Goal: Task Accomplishment & Management: Use online tool/utility

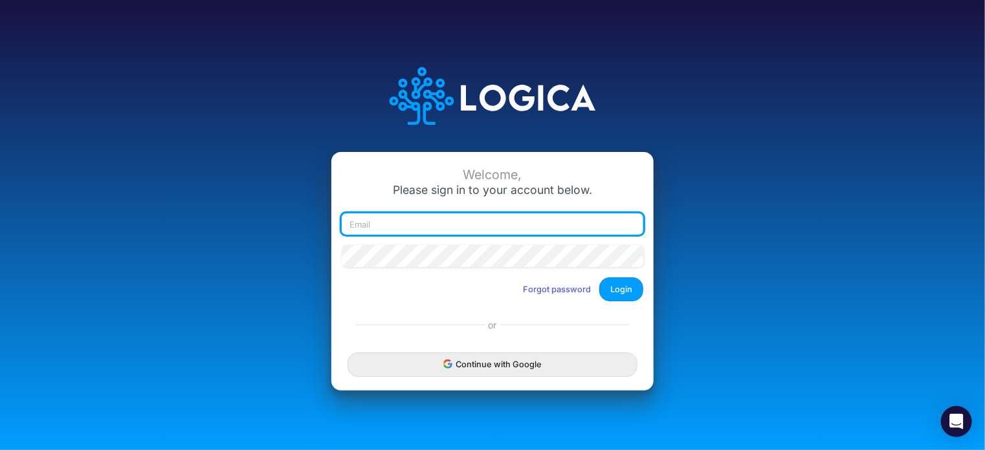
type input "[EMAIL_ADDRESS][DOMAIN_NAME]"
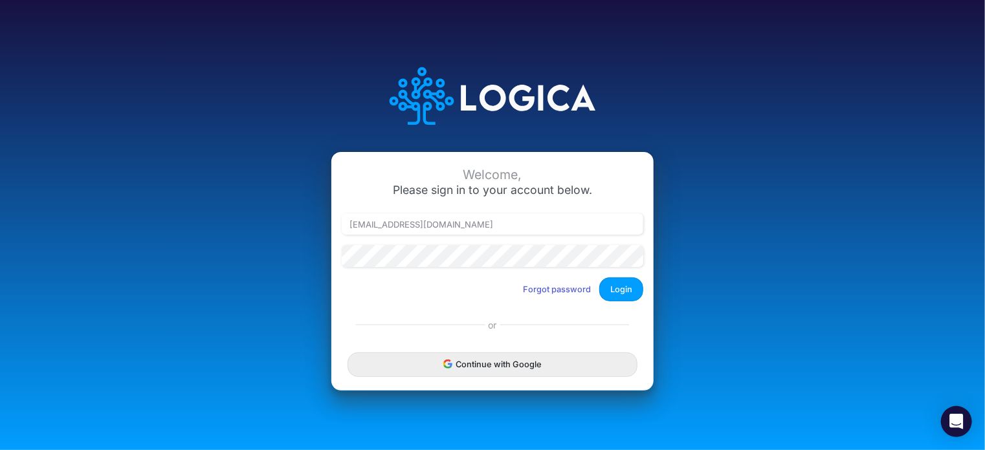
click at [208, 401] on div "Welcome, Please sign in to your account below. [EMAIL_ADDRESS][DOMAIN_NAME] For…" at bounding box center [492, 225] width 657 height 369
click at [619, 290] on button "Login" at bounding box center [621, 290] width 44 height 24
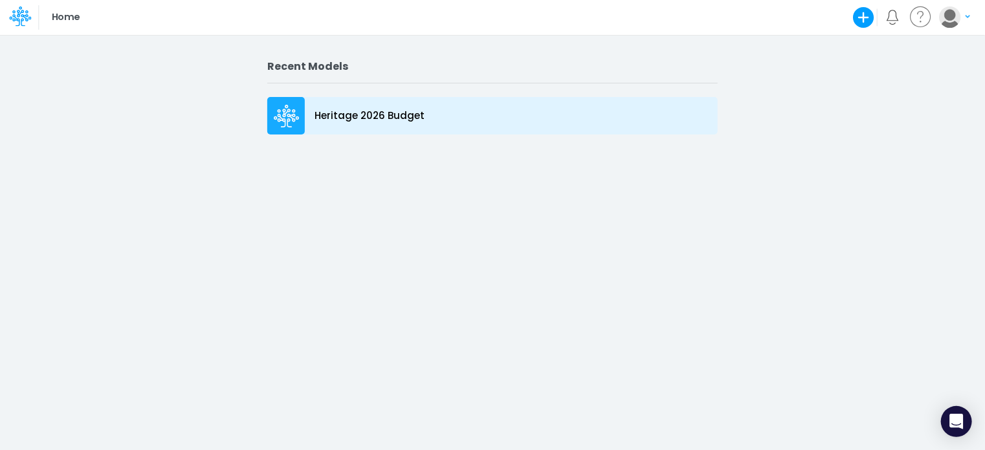
click at [287, 111] on icon at bounding box center [287, 116] width 26 height 23
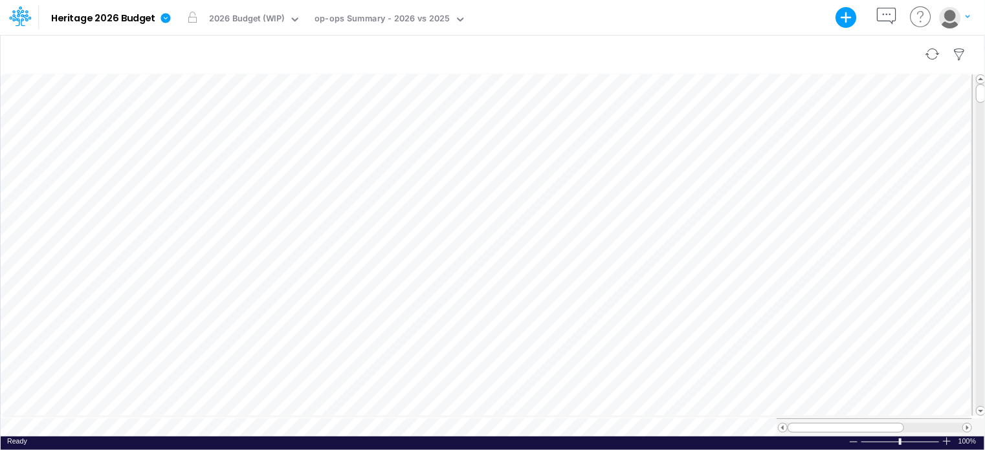
scroll to position [6, 1]
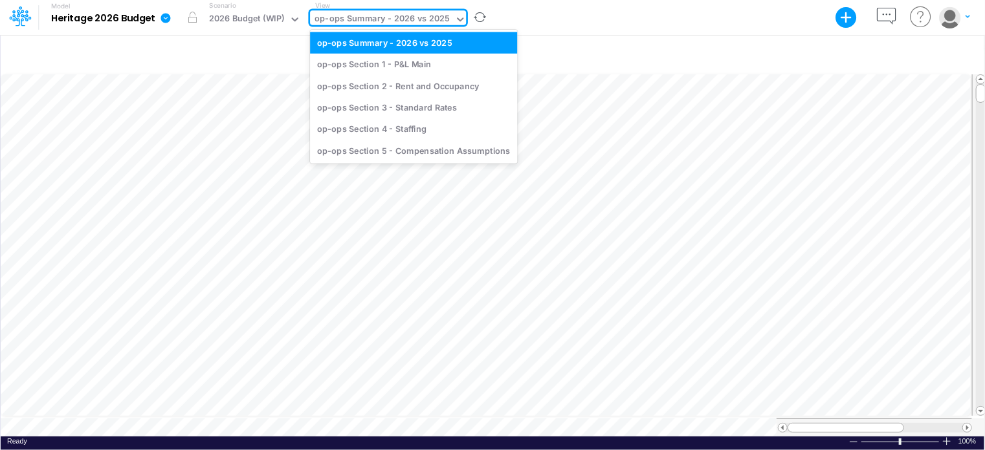
click at [445, 14] on div "op-ops Summary - 2026 vs 2025" at bounding box center [381, 19] width 135 height 15
click at [432, 89] on div "op-ops Section 2 - Rent and Occupancy" at bounding box center [413, 85] width 207 height 21
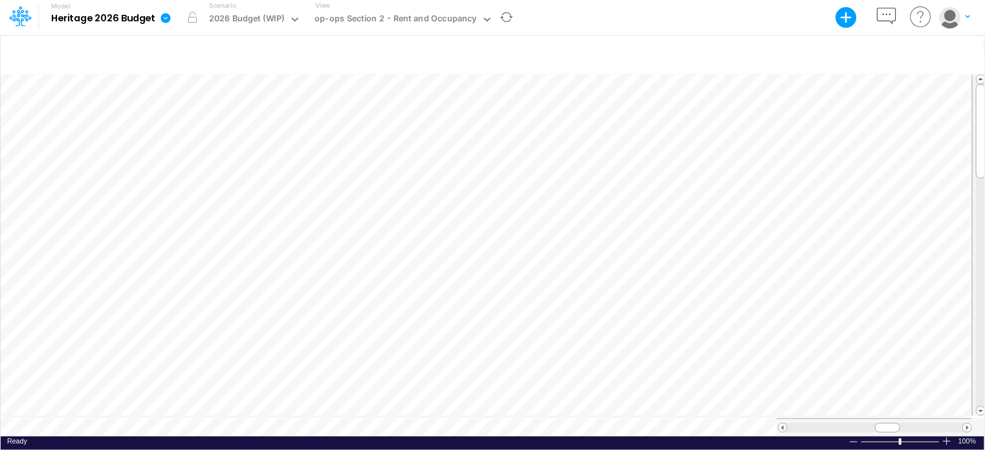
scroll to position [6, 1]
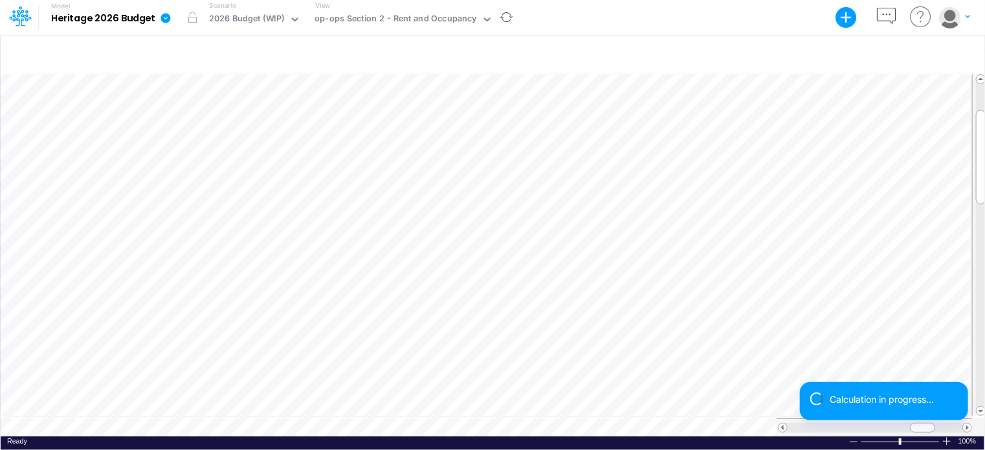
scroll to position [6, 1]
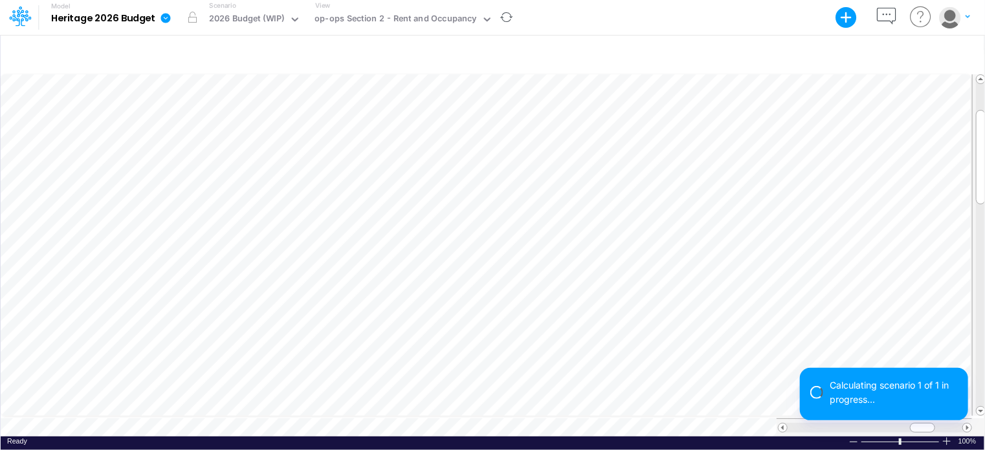
scroll to position [6, 1]
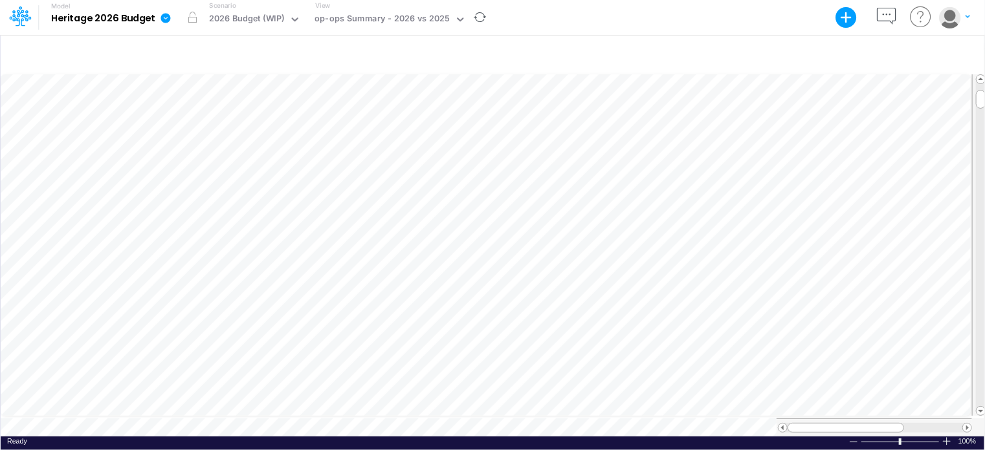
scroll to position [6, 1]
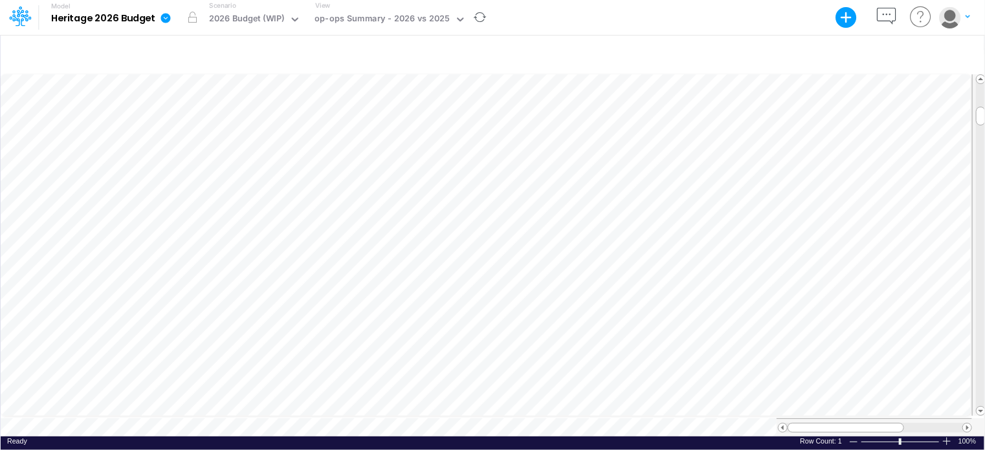
scroll to position [6, 1]
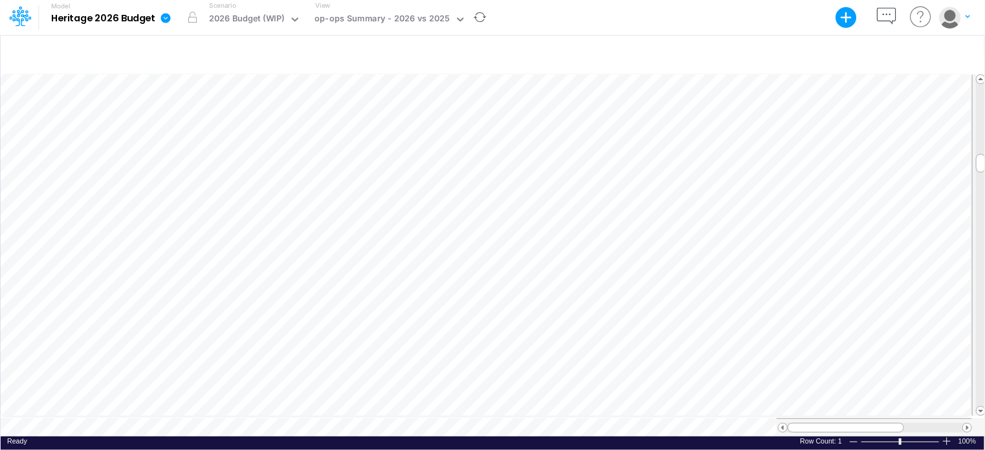
scroll to position [6, 1]
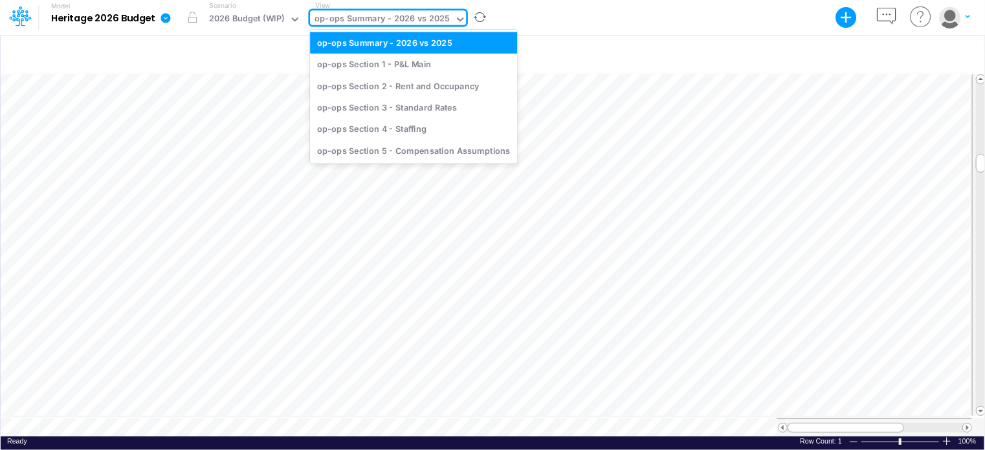
click at [359, 17] on div "op-ops Summary - 2026 vs 2025" at bounding box center [381, 19] width 135 height 15
click at [355, 65] on div "op-ops Section 1 - P&L Main" at bounding box center [413, 64] width 207 height 21
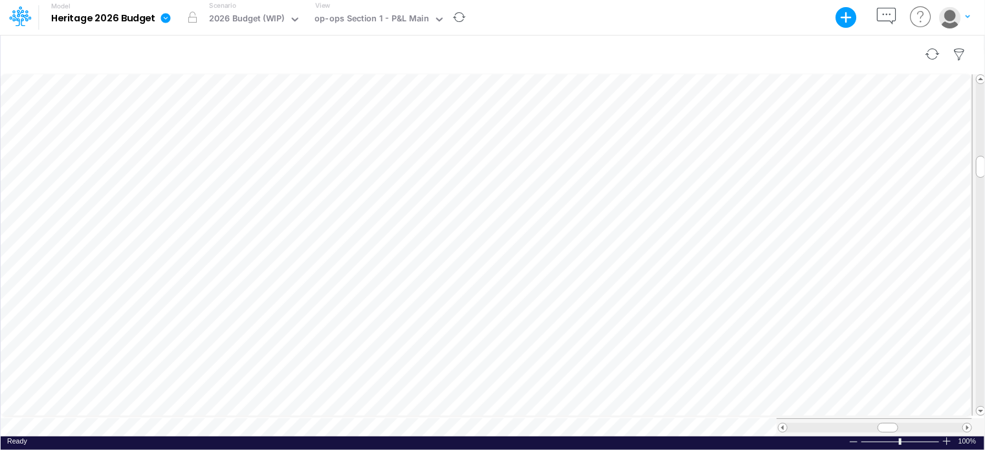
scroll to position [6, 1]
drag, startPoint x: 885, startPoint y: 421, endPoint x: 925, endPoint y: 415, distance: 40.6
click at [925, 419] on div at bounding box center [873, 428] width 195 height 18
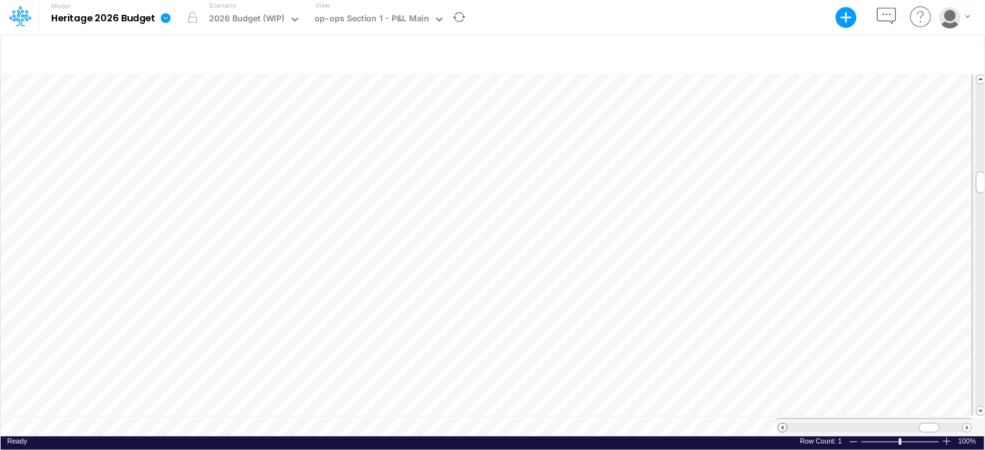
click at [784, 424] on span at bounding box center [782, 428] width 8 height 8
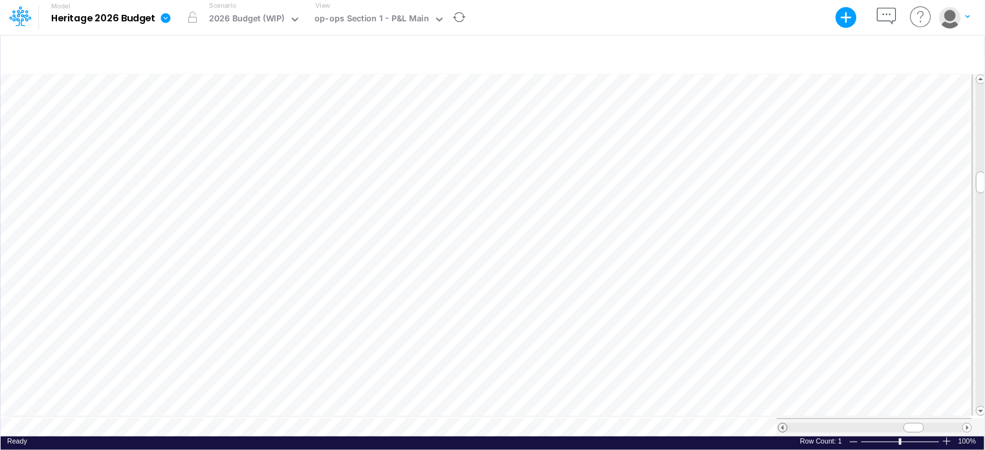
click at [784, 424] on span at bounding box center [782, 428] width 8 height 8
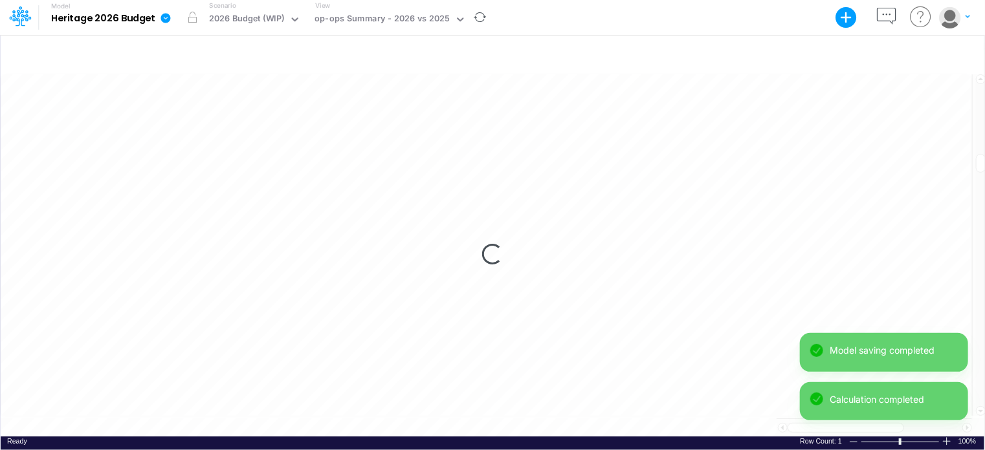
scroll to position [6, 1]
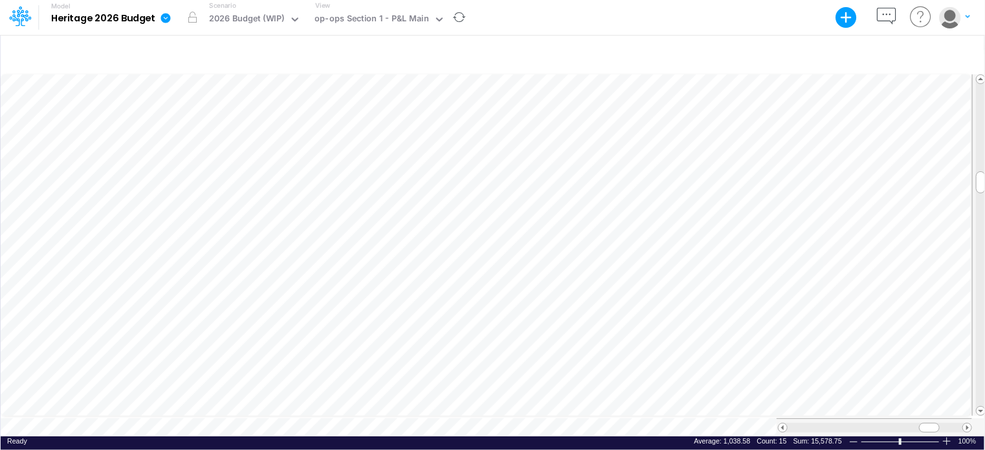
scroll to position [6, 1]
click at [783, 424] on span at bounding box center [782, 428] width 8 height 8
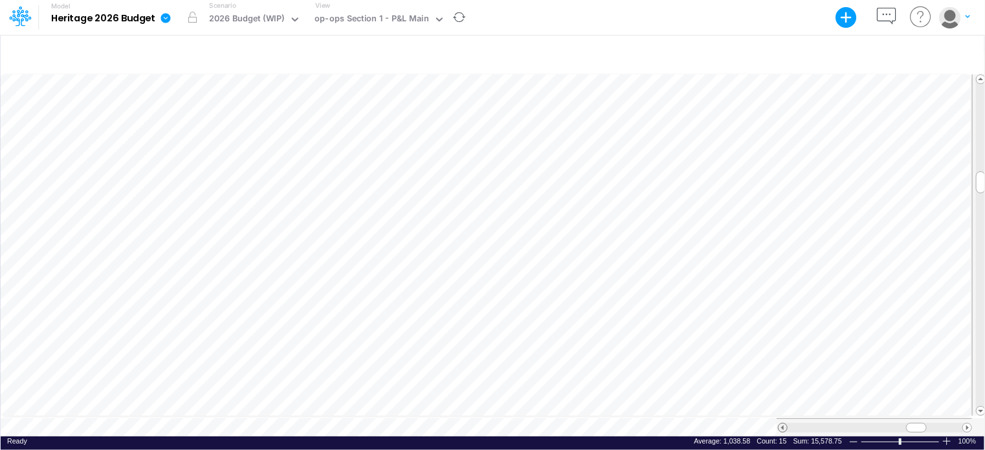
click at [783, 424] on span at bounding box center [782, 428] width 8 height 8
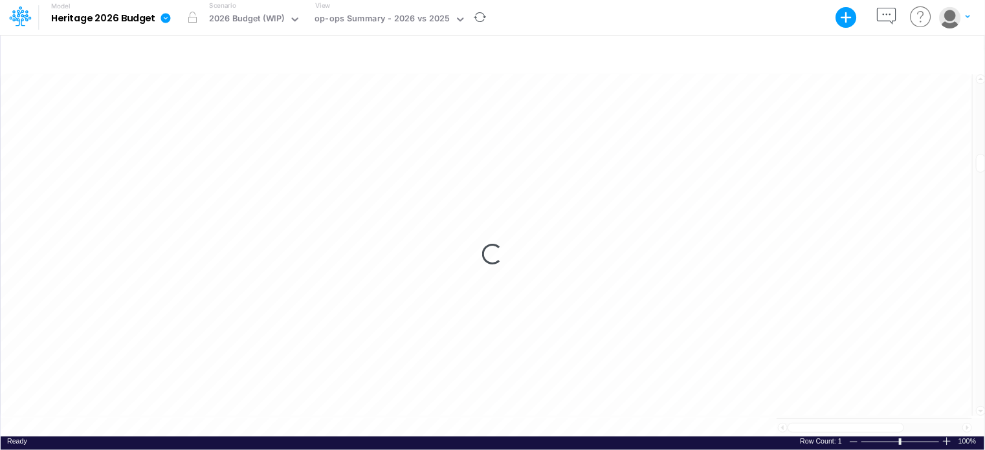
scroll to position [6, 1]
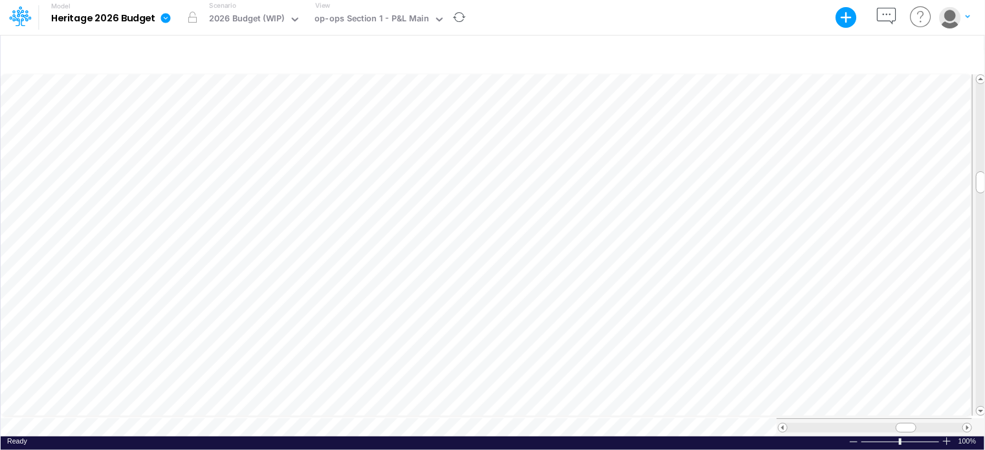
scroll to position [6, 1]
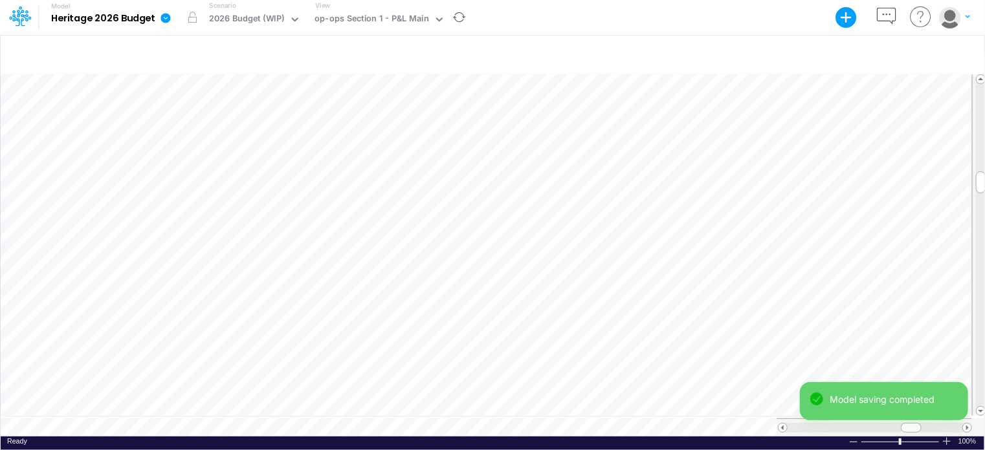
scroll to position [6, 1]
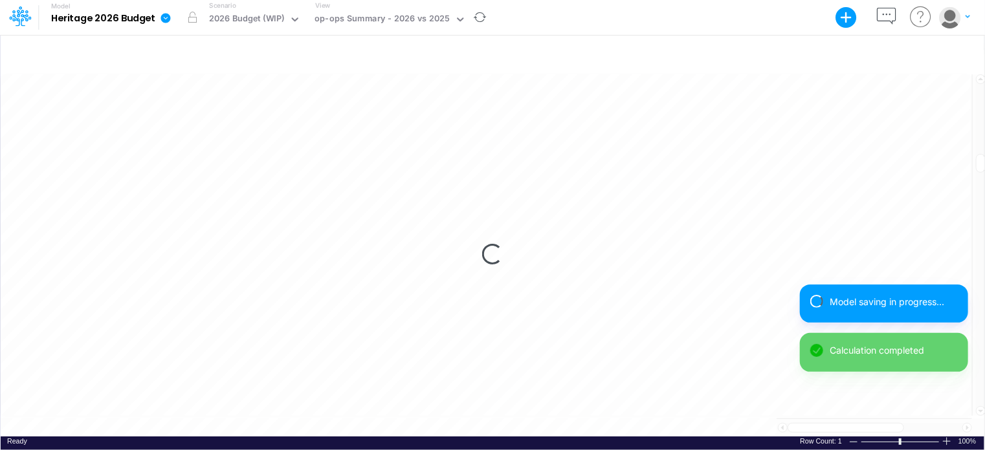
scroll to position [6, 1]
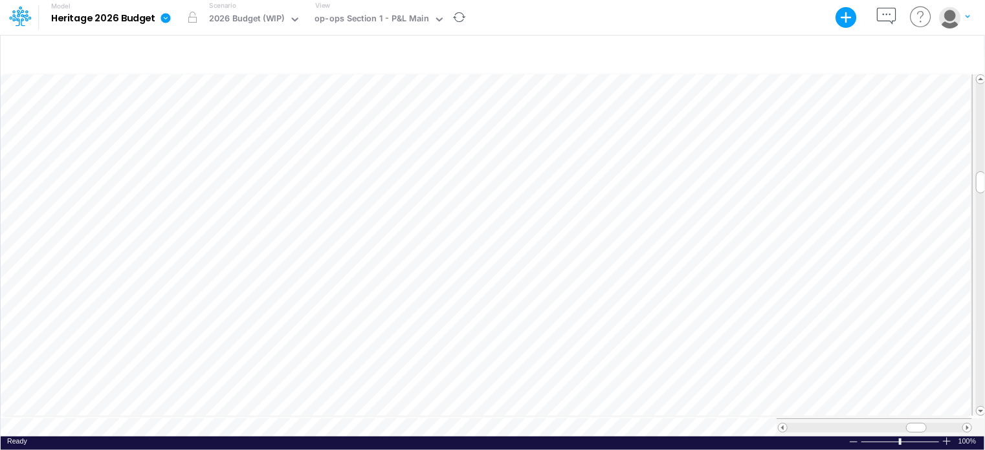
scroll to position [6, 1]
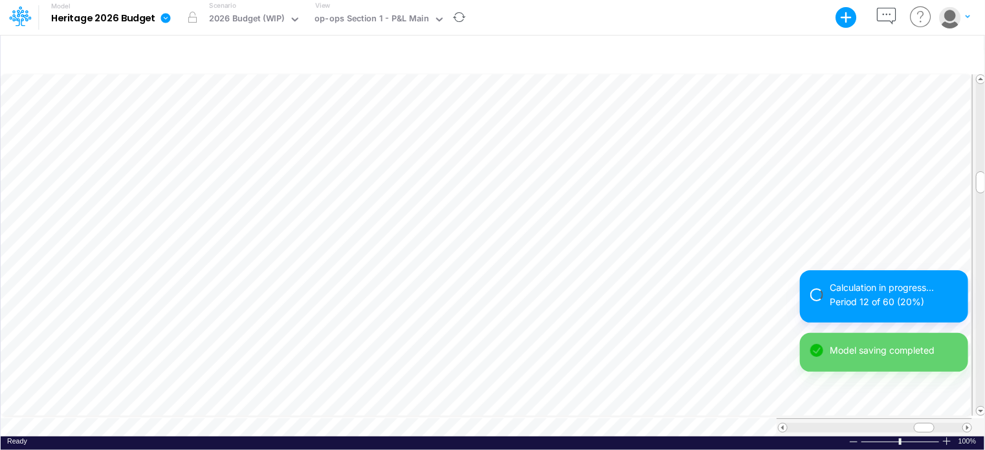
scroll to position [6, 1]
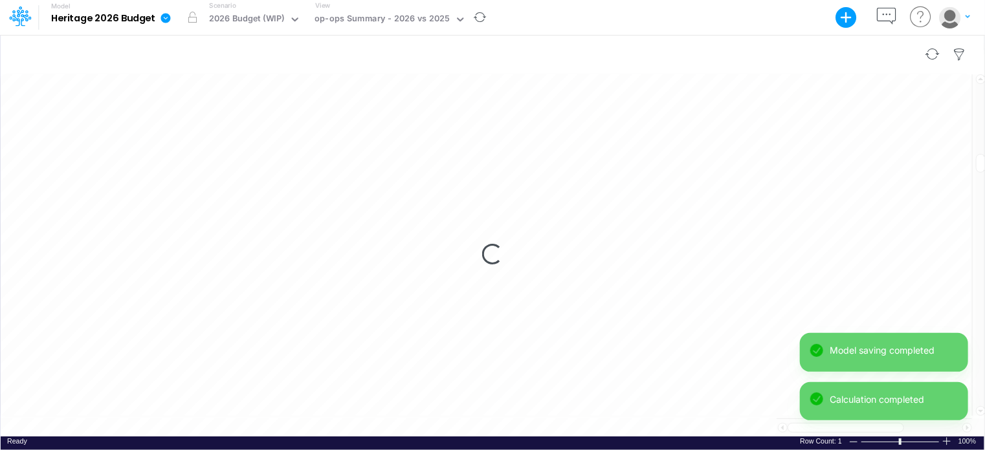
scroll to position [6, 1]
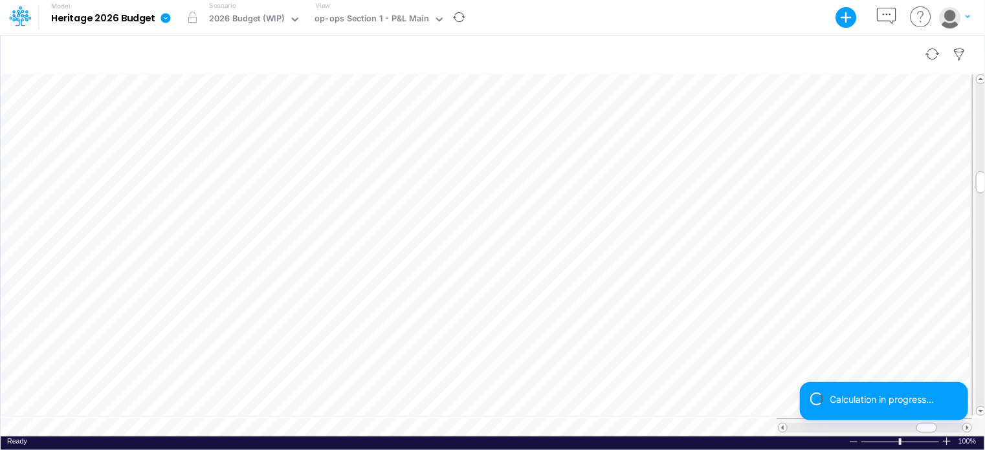
scroll to position [6, 1]
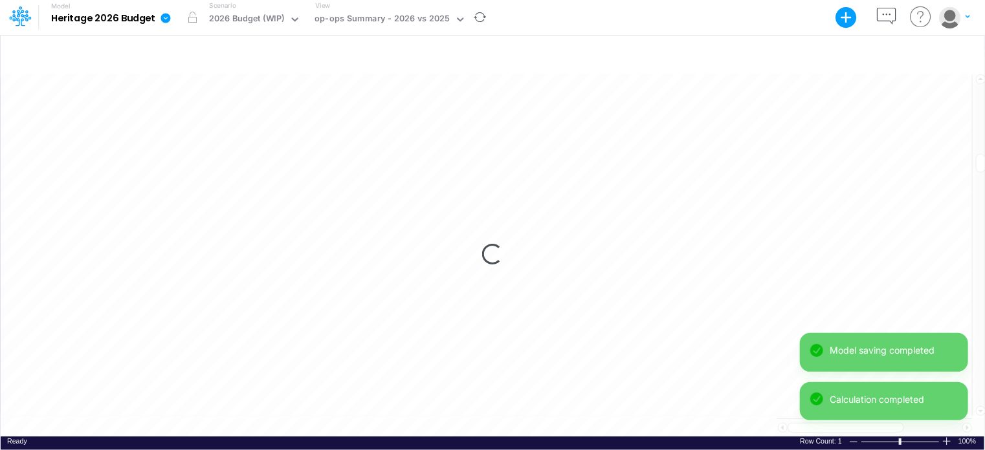
scroll to position [6, 1]
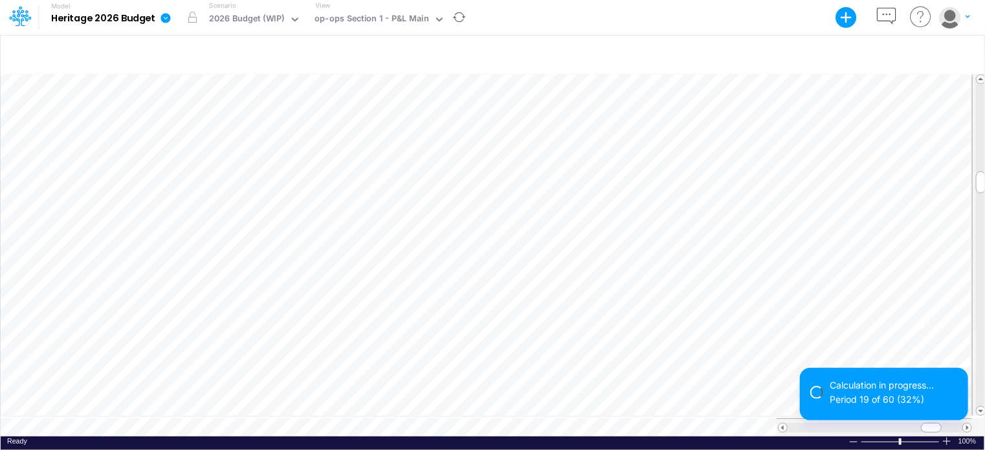
scroll to position [6, 1]
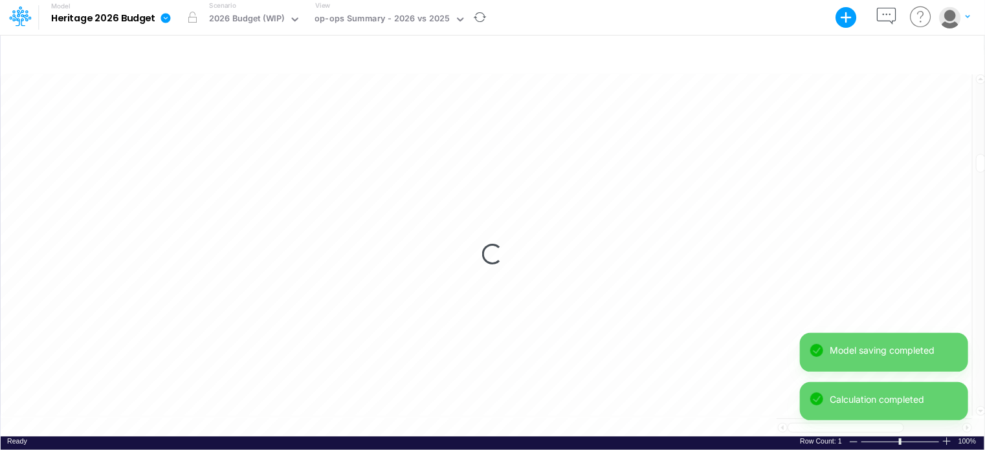
scroll to position [6, 1]
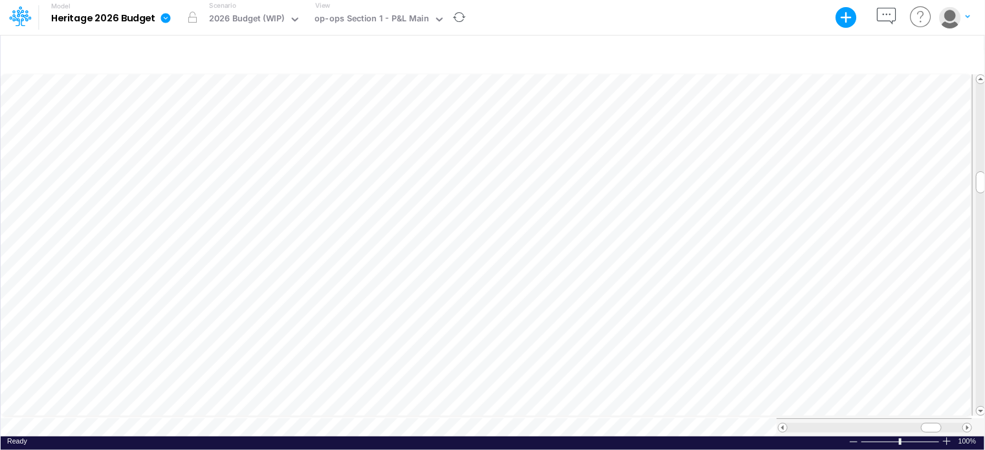
scroll to position [6, 1]
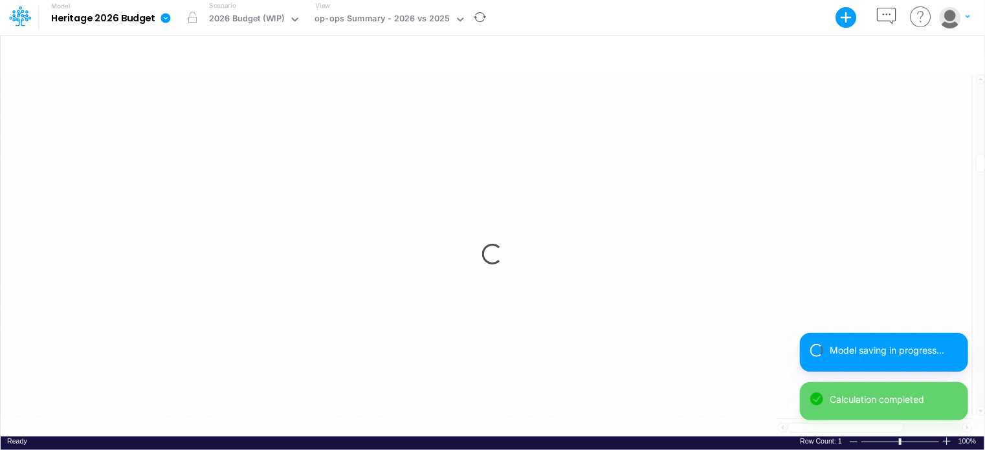
scroll to position [6, 1]
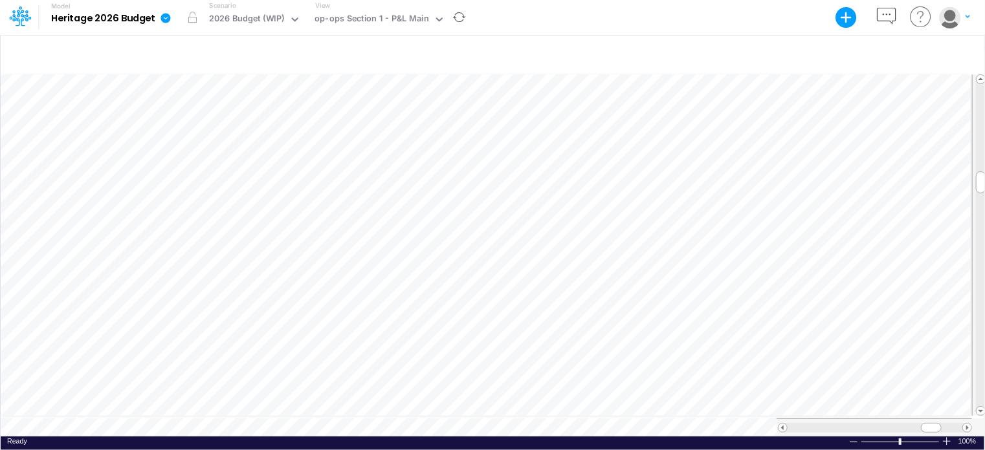
scroll to position [6, 1]
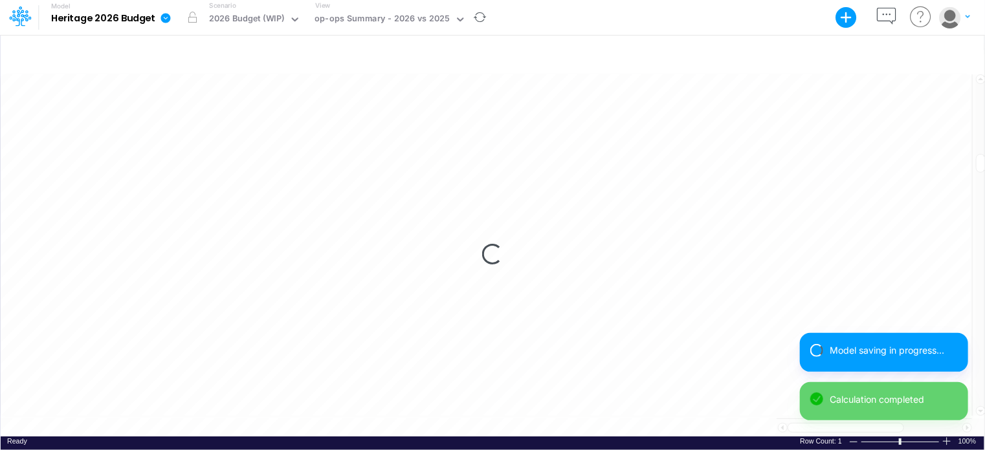
scroll to position [6, 1]
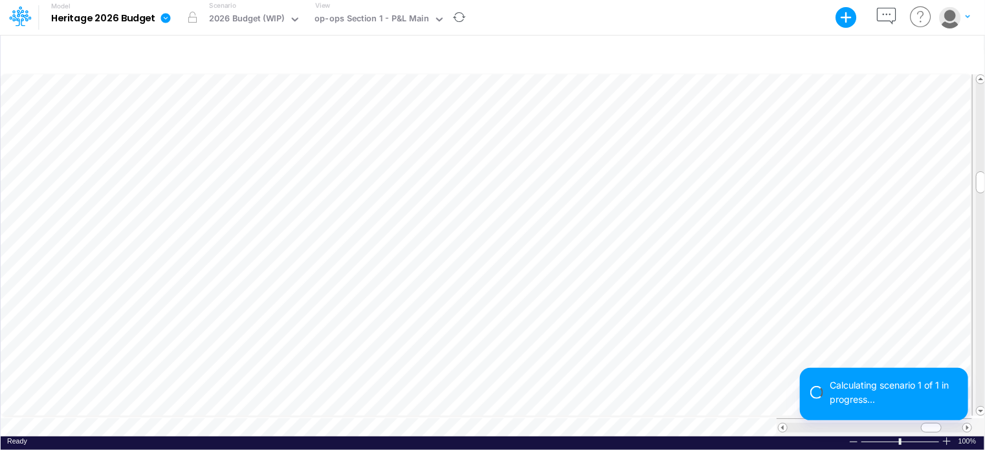
scroll to position [6, 1]
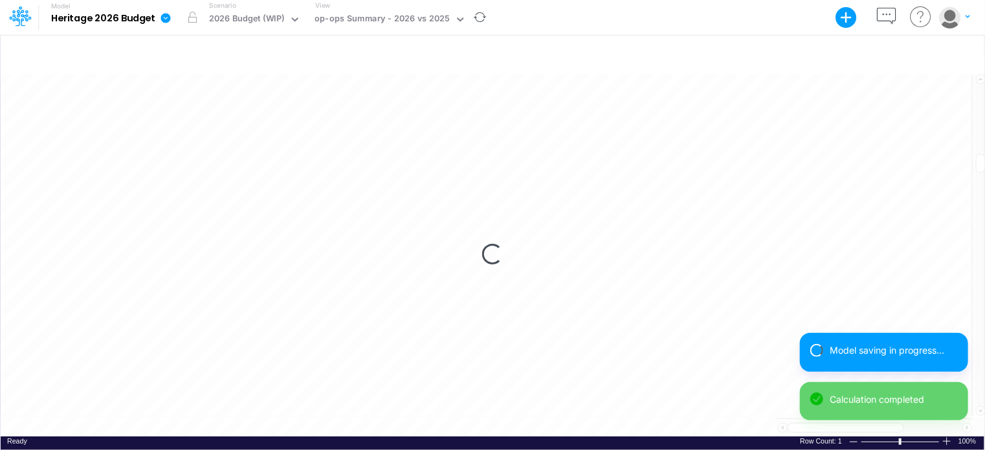
scroll to position [6, 1]
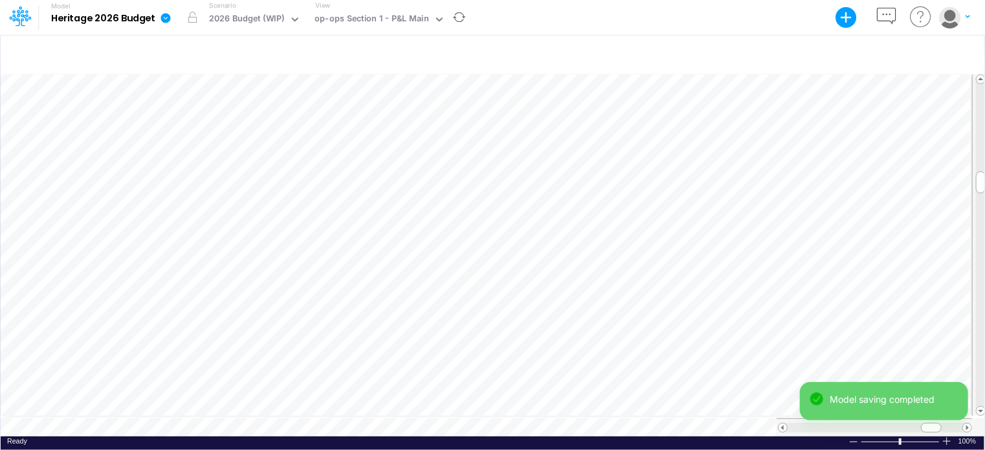
scroll to position [6, 1]
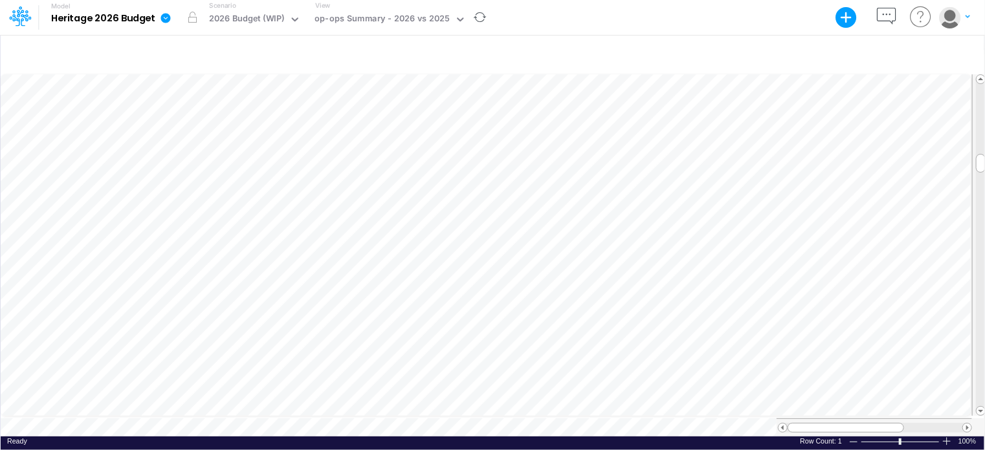
scroll to position [6, 1]
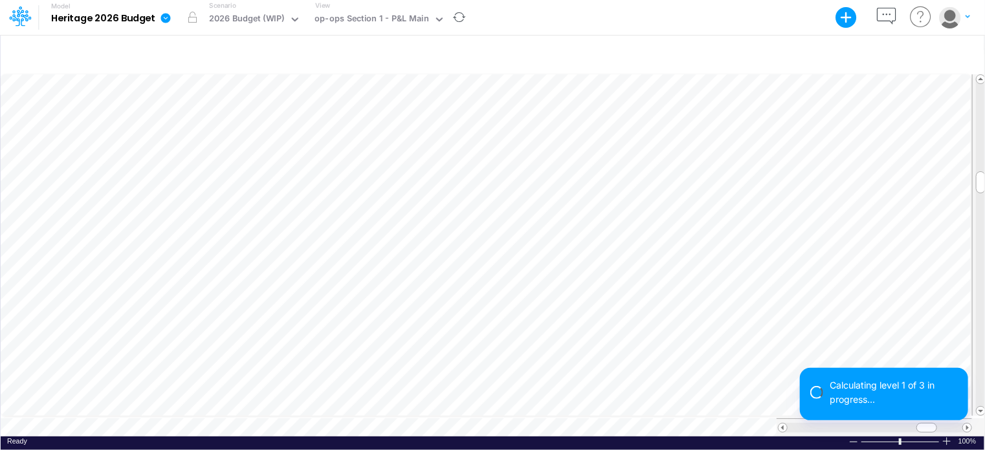
scroll to position [6, 1]
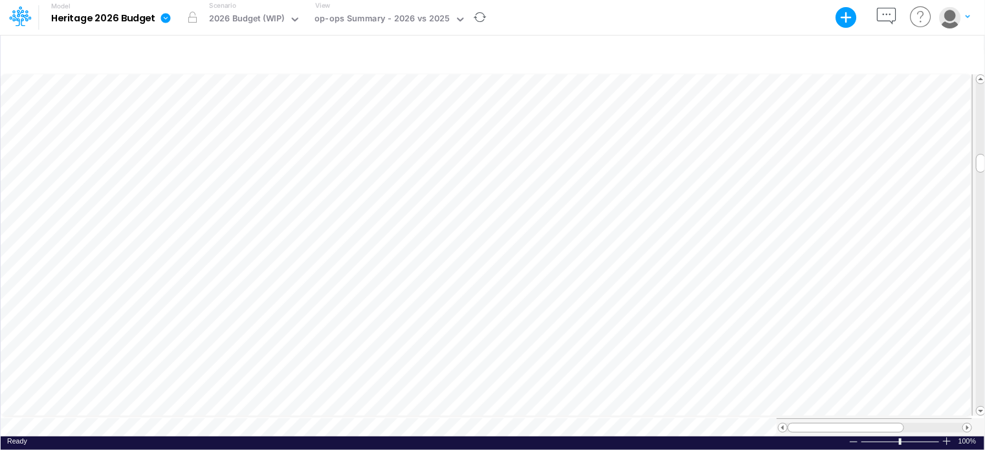
scroll to position [6, 1]
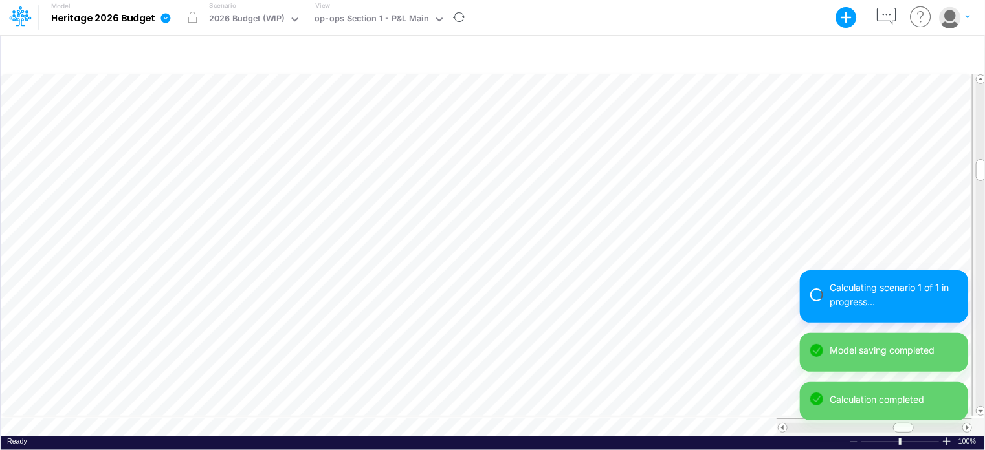
scroll to position [6, 1]
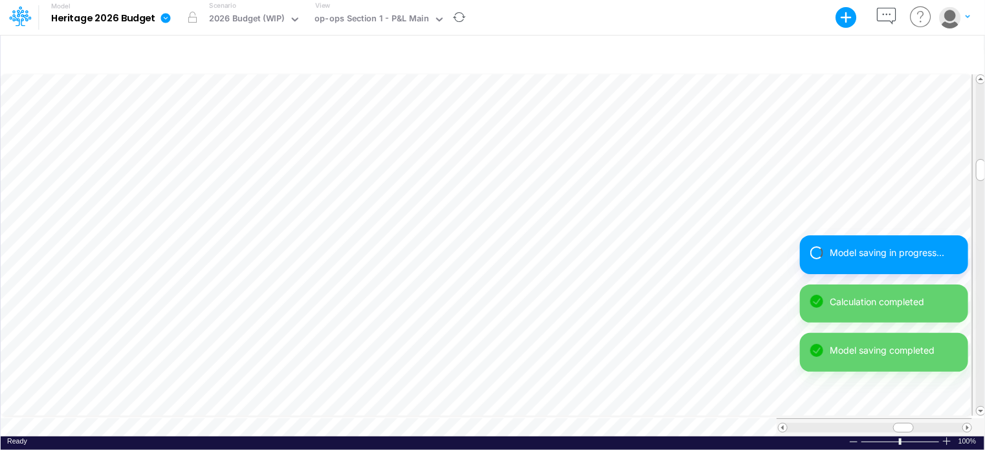
scroll to position [6, 1]
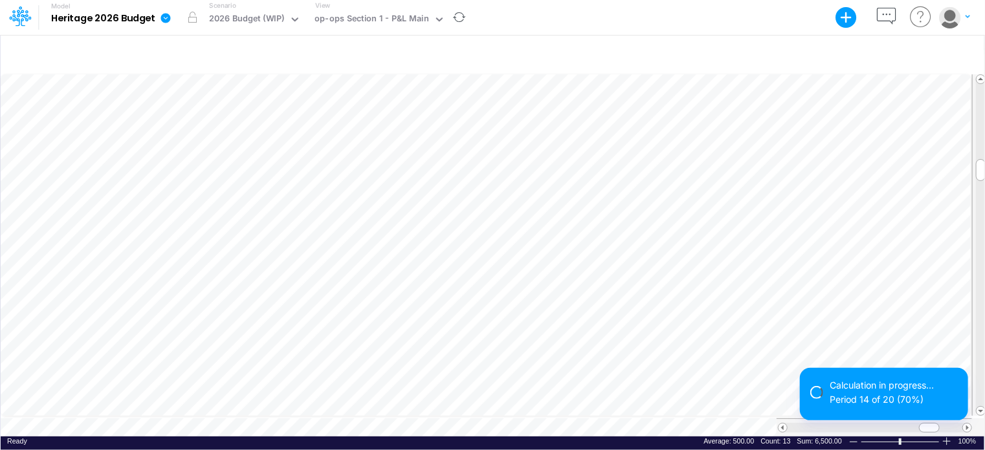
scroll to position [6, 1]
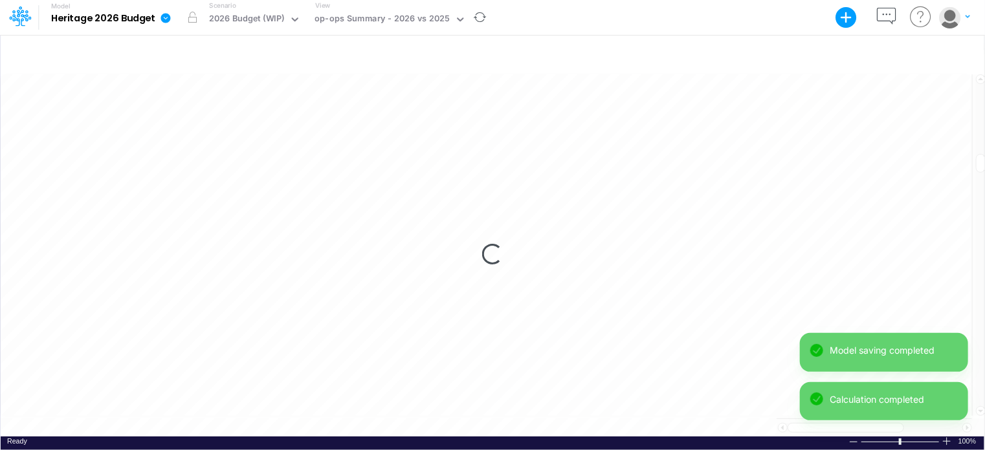
scroll to position [6, 1]
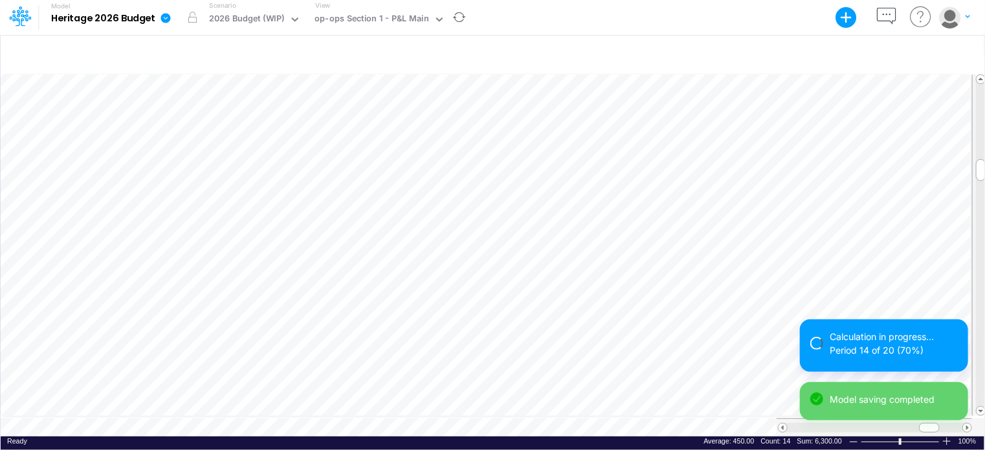
scroll to position [6, 1]
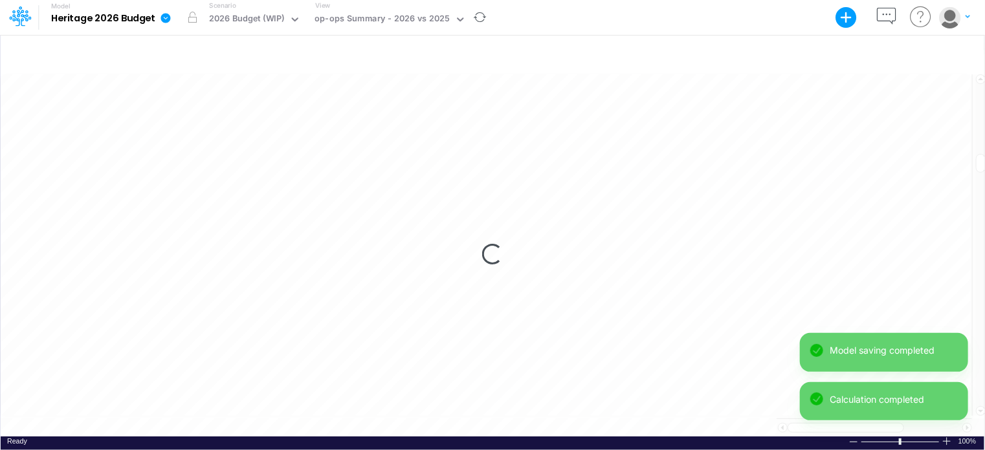
scroll to position [6, 1]
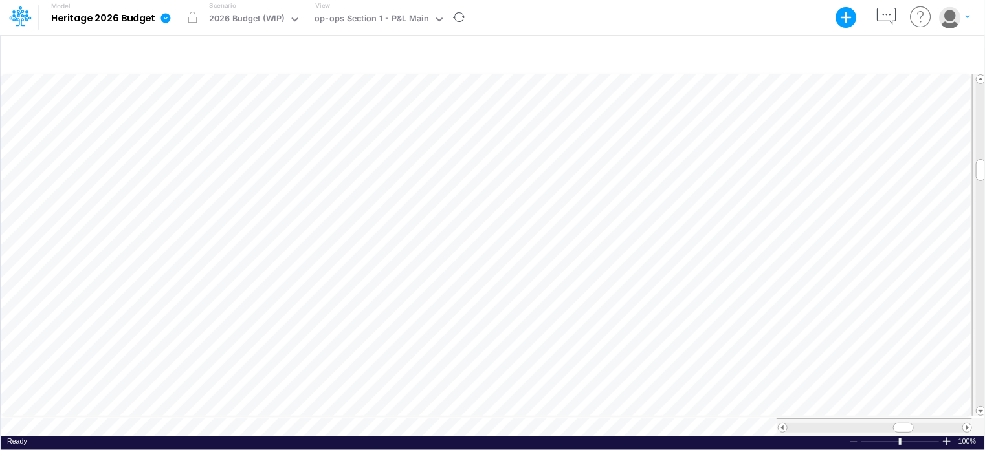
scroll to position [6, 1]
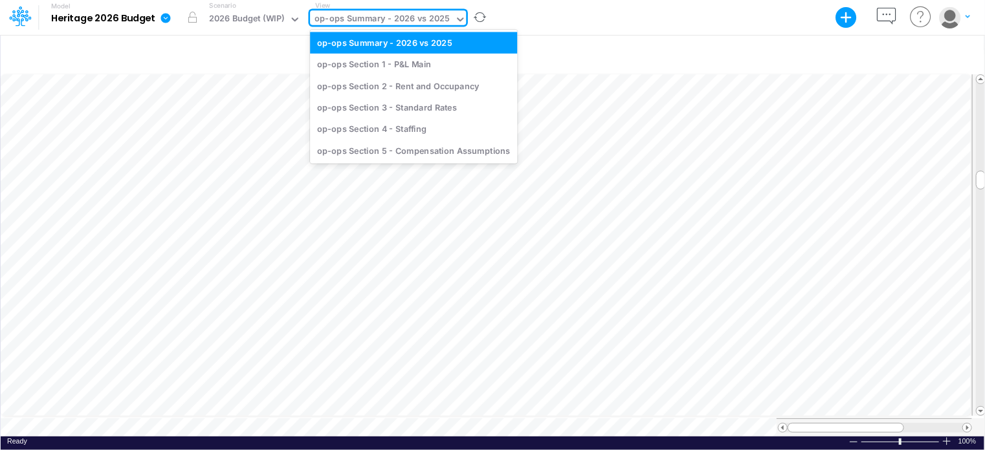
click at [405, 12] on div "op-ops Summary - 2026 vs 2025" at bounding box center [381, 19] width 135 height 15
click at [409, 134] on div "op-ops Section 4 - Staffing" at bounding box center [413, 128] width 207 height 21
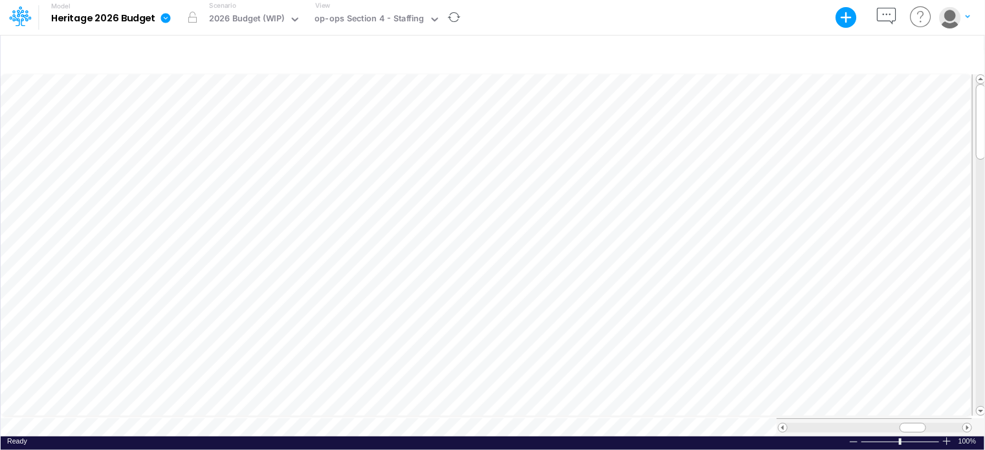
scroll to position [6, 1]
click at [386, 24] on div "op-ops Section 4 - Staffing" at bounding box center [368, 19] width 109 height 15
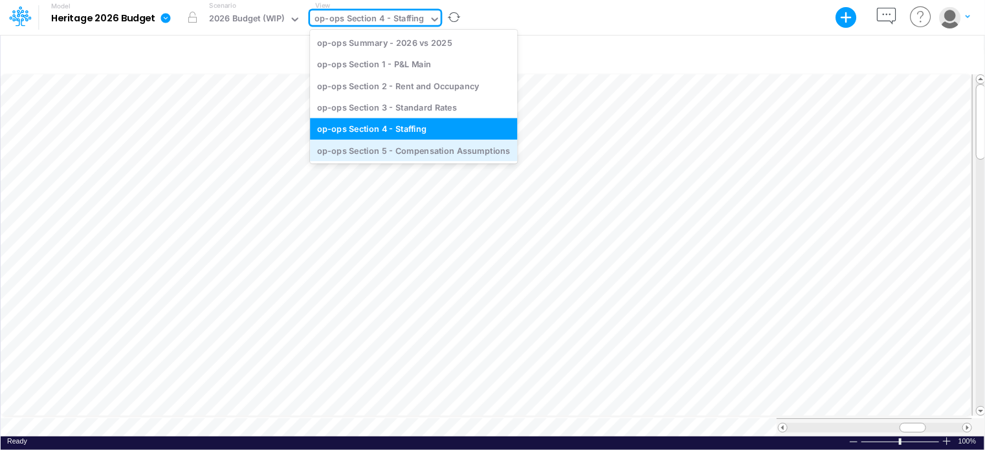
click at [404, 147] on div "op-ops Section 5 - Compensation Assumptions" at bounding box center [413, 150] width 207 height 21
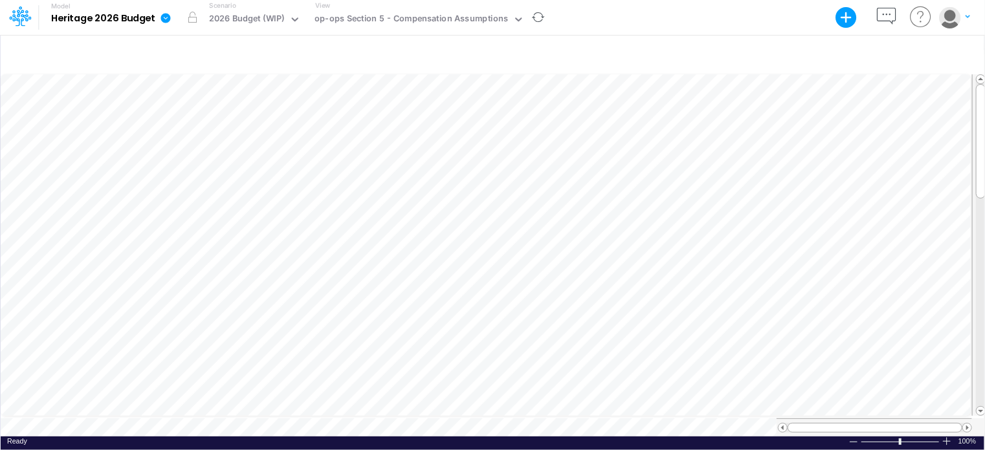
scroll to position [6, 1]
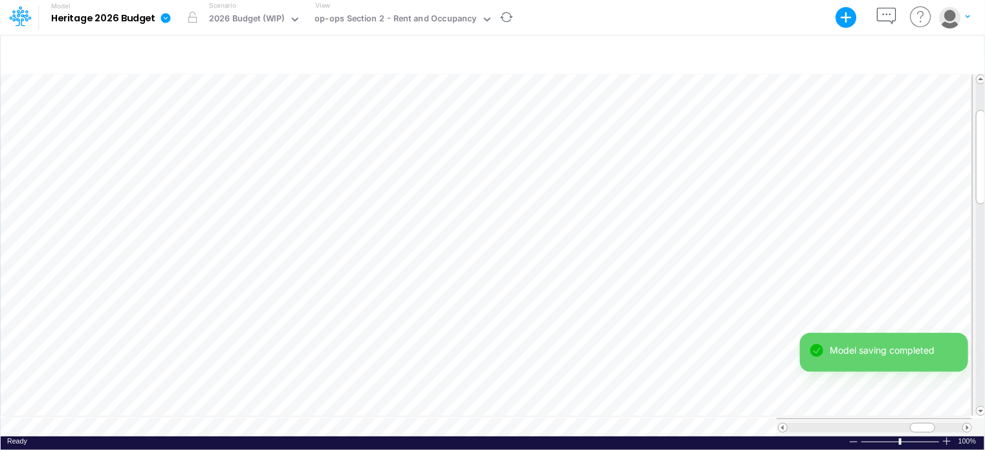
scroll to position [6, 1]
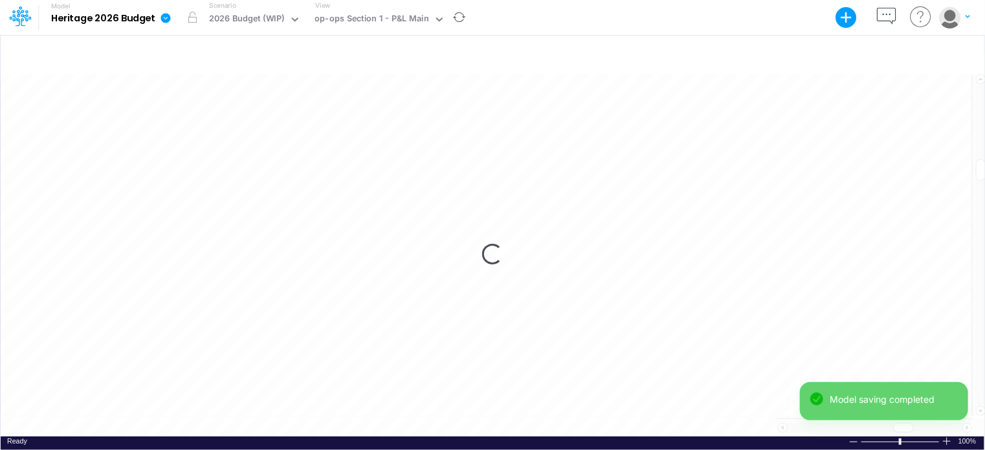
scroll to position [6, 1]
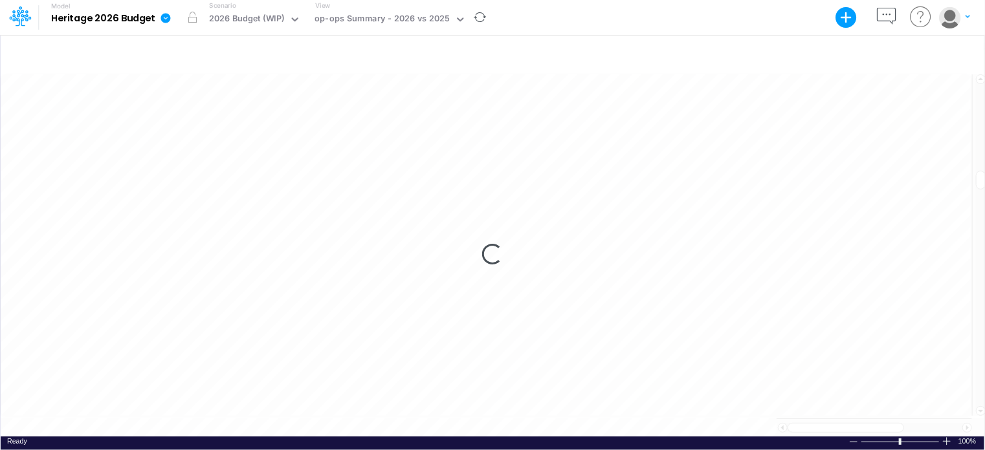
scroll to position [6, 1]
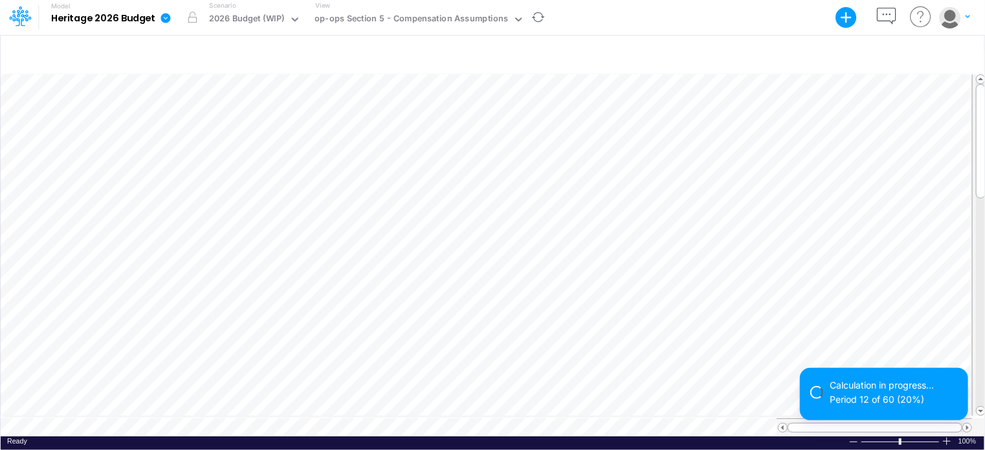
scroll to position [6, 1]
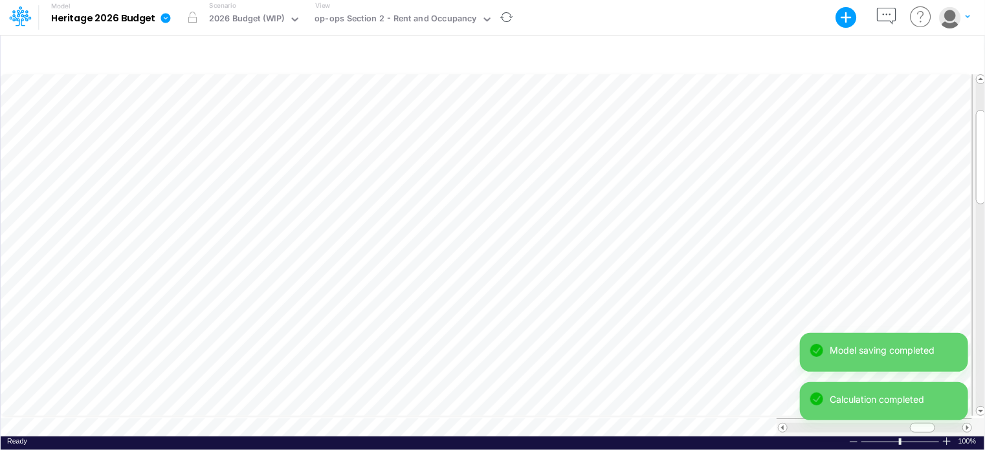
scroll to position [6, 1]
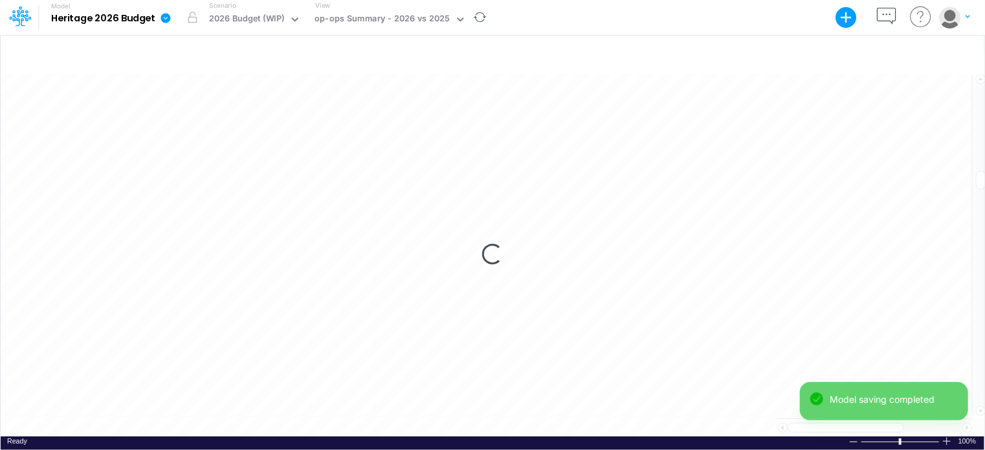
scroll to position [6, 1]
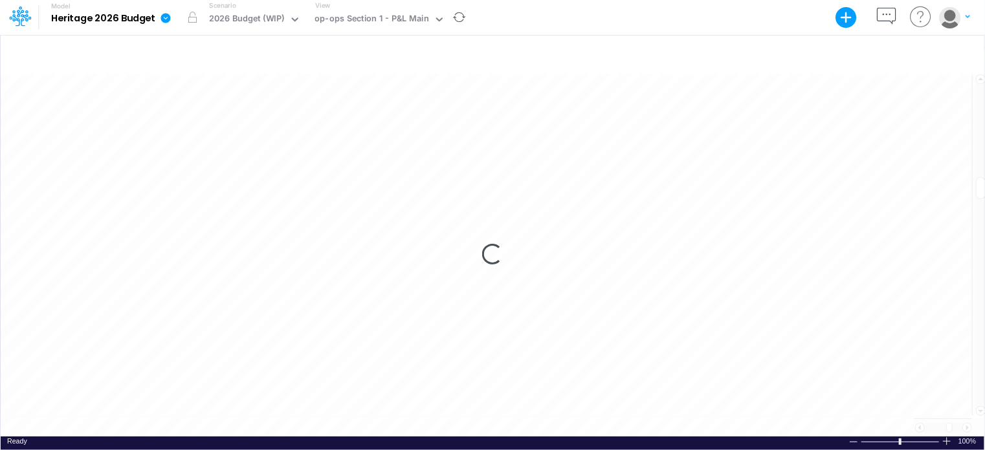
scroll to position [6, 1]
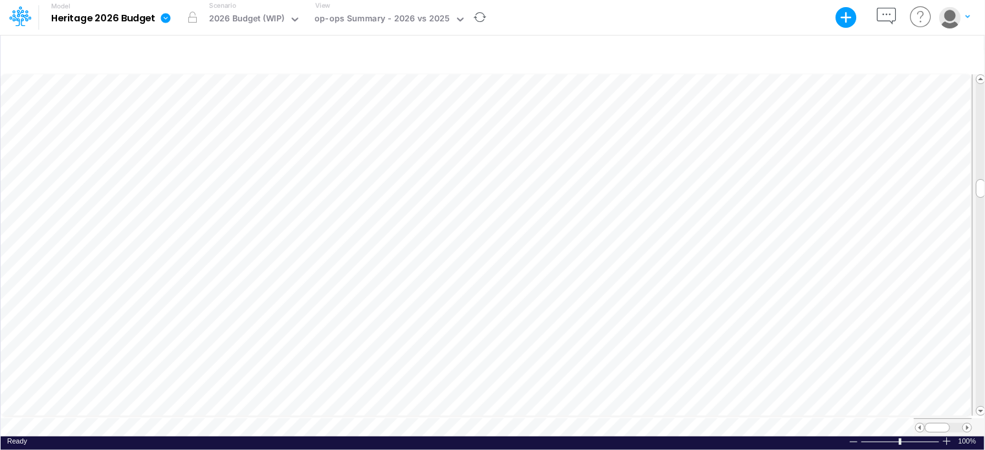
scroll to position [6, 1]
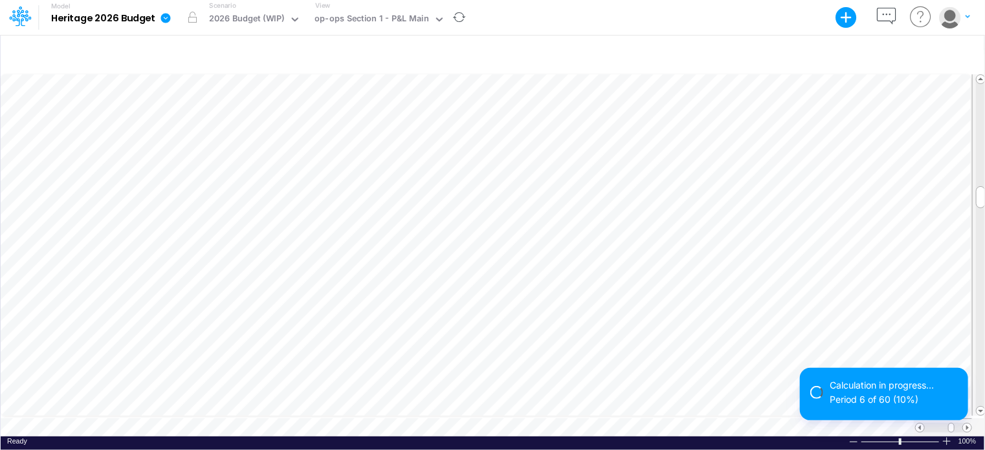
scroll to position [6, 1]
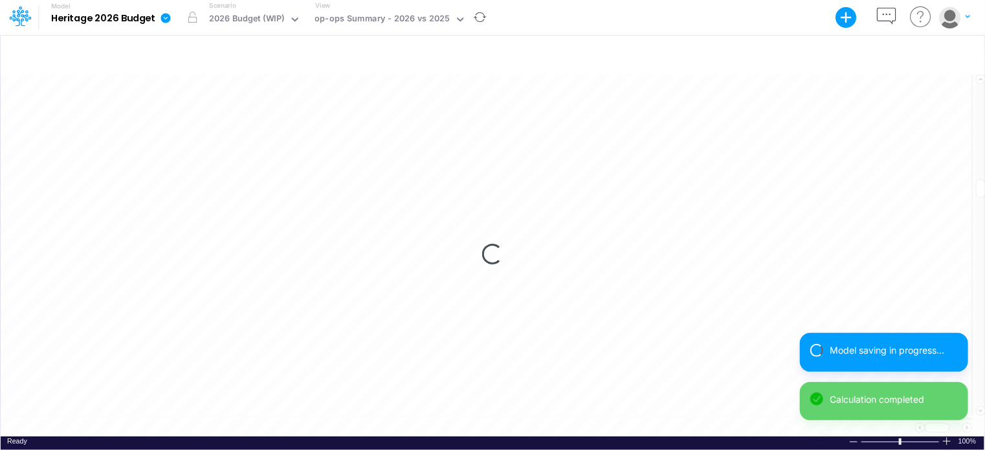
scroll to position [6, 1]
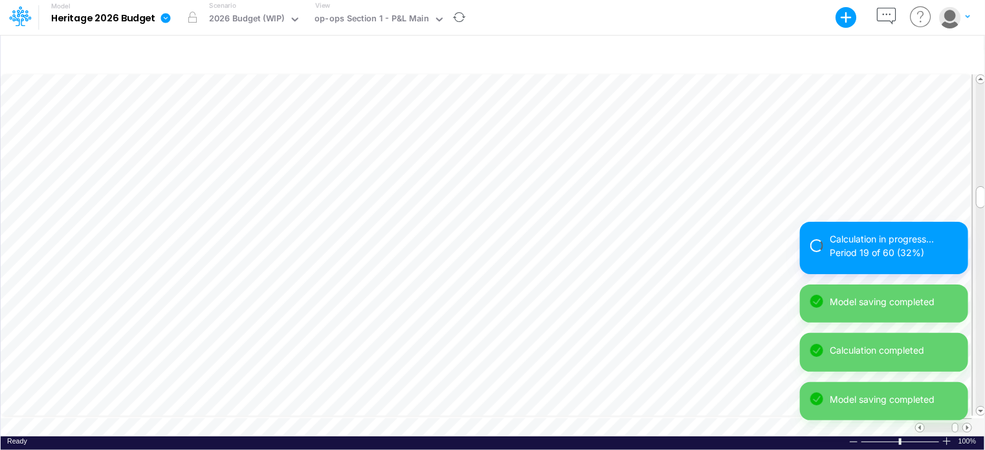
scroll to position [6, 1]
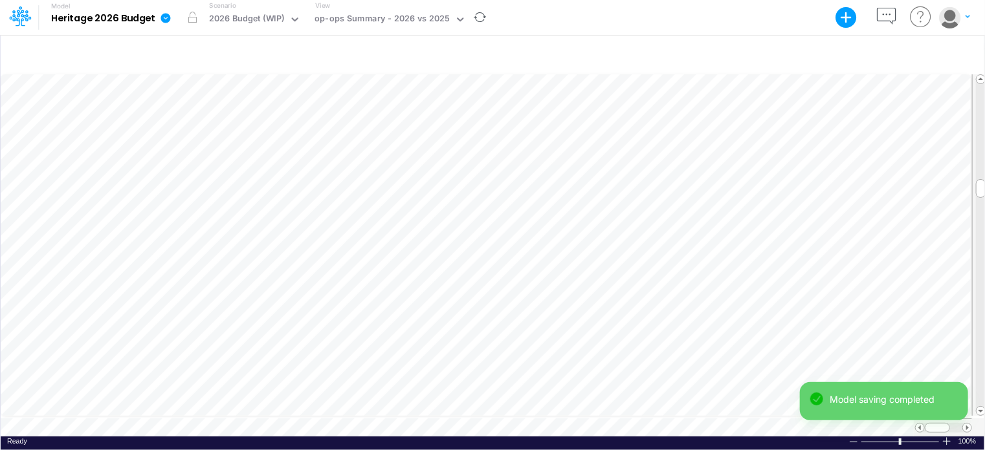
scroll to position [6, 1]
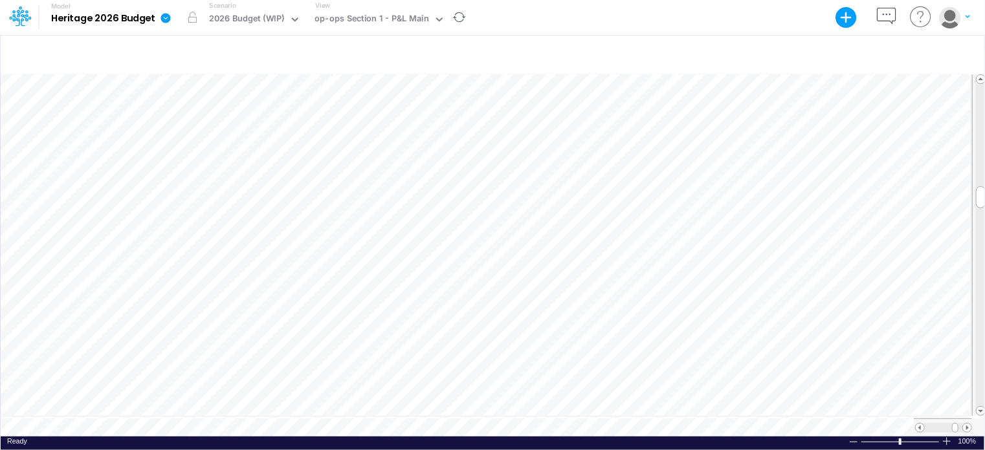
scroll to position [6, 1]
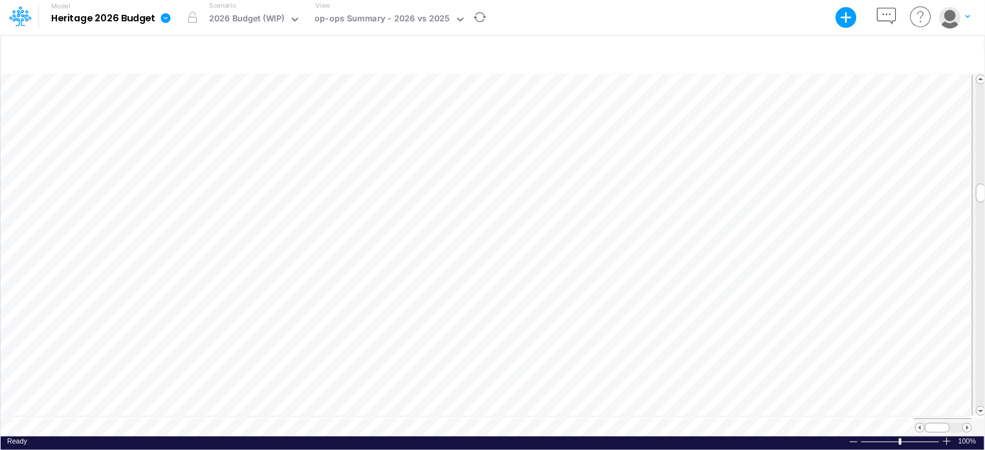
scroll to position [6, 1]
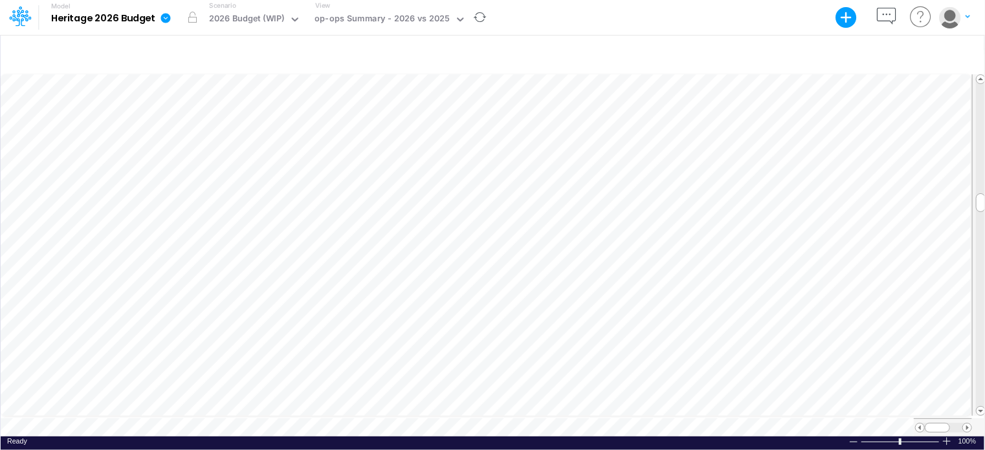
scroll to position [6, 1]
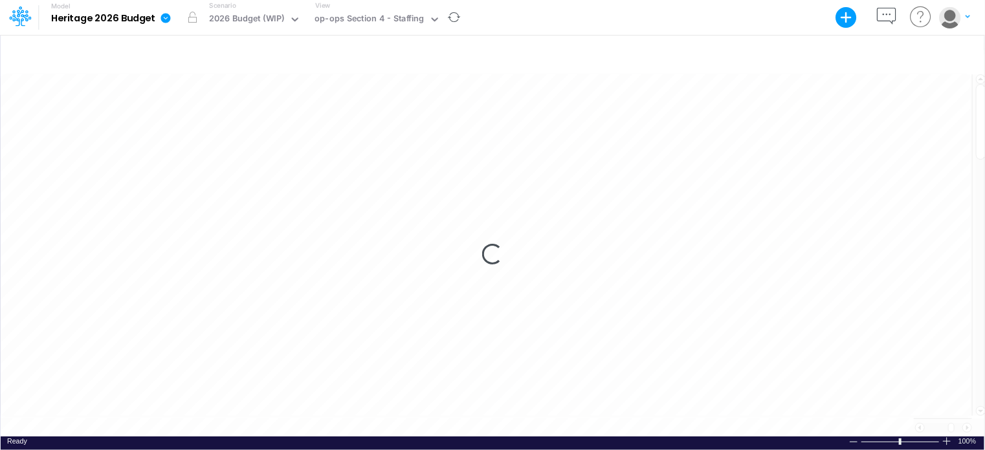
scroll to position [6, 1]
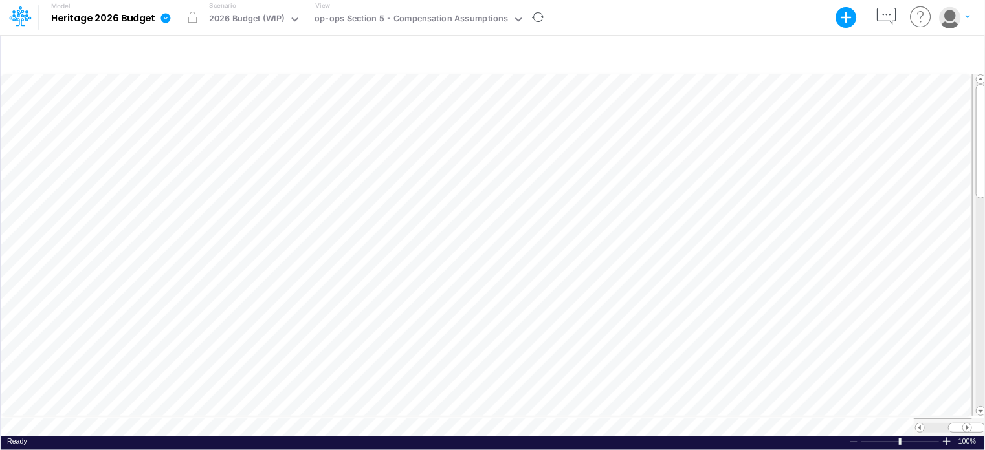
scroll to position [6, 1]
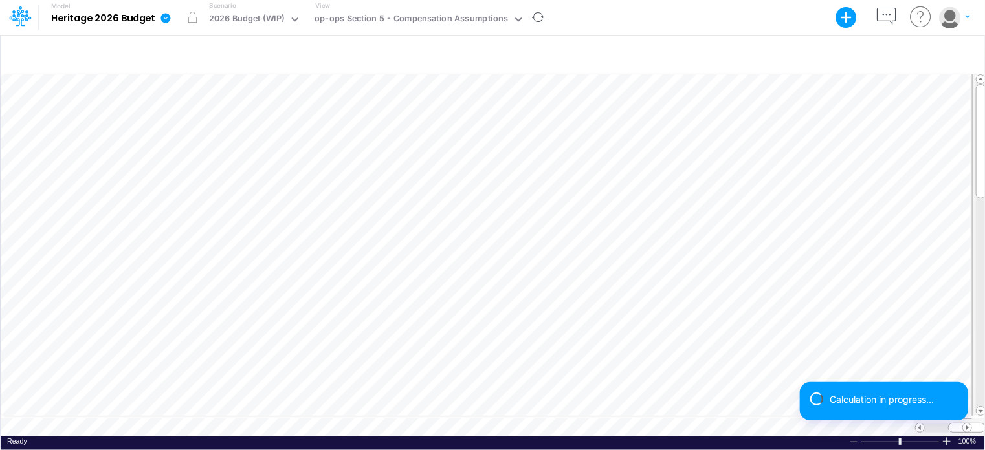
scroll to position [6, 1]
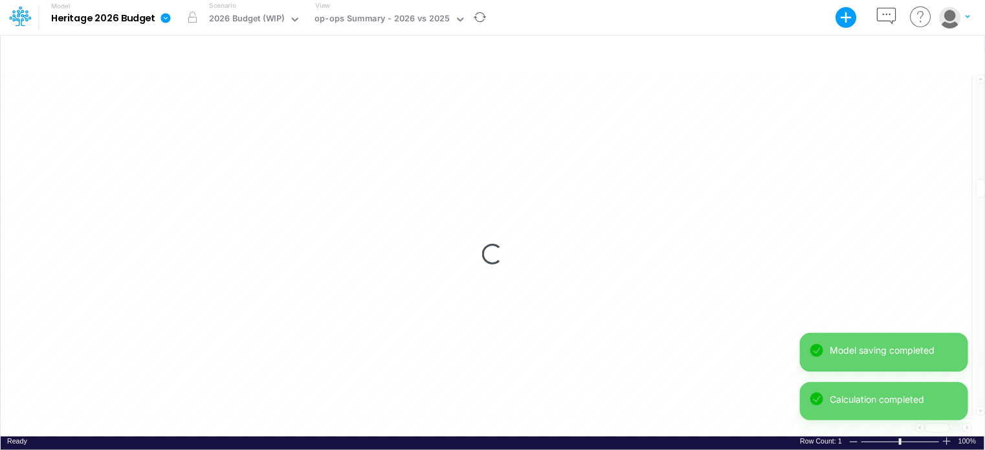
scroll to position [6, 1]
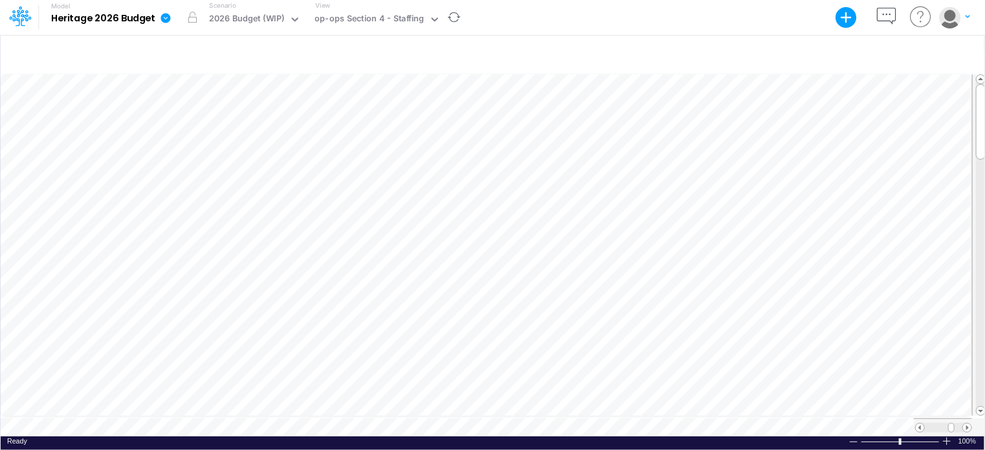
scroll to position [6, 1]
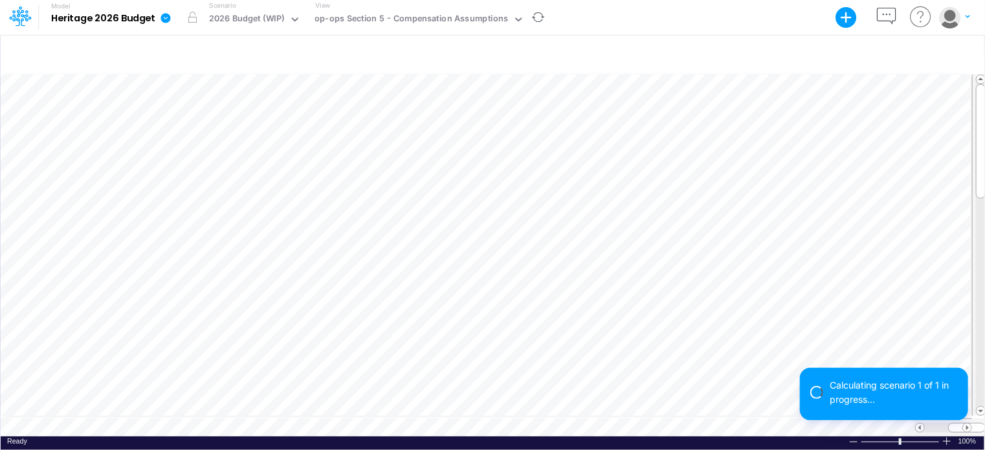
scroll to position [6, 1]
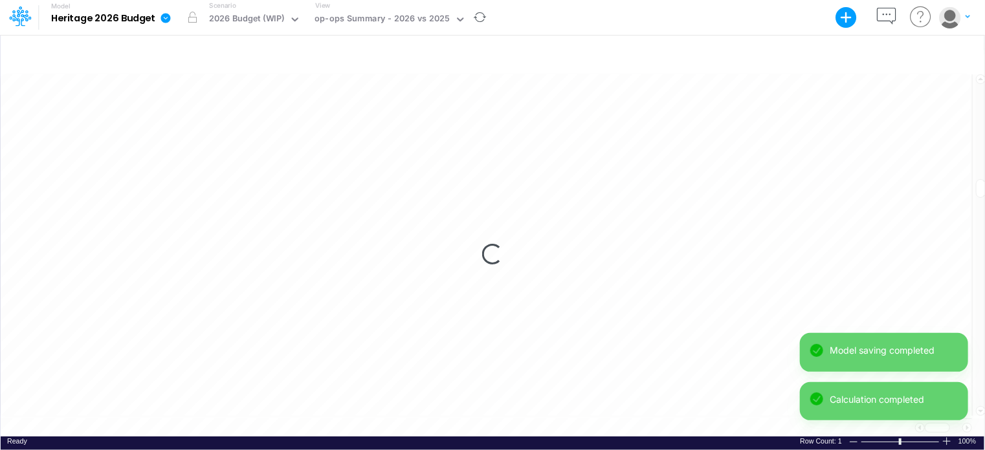
scroll to position [6, 1]
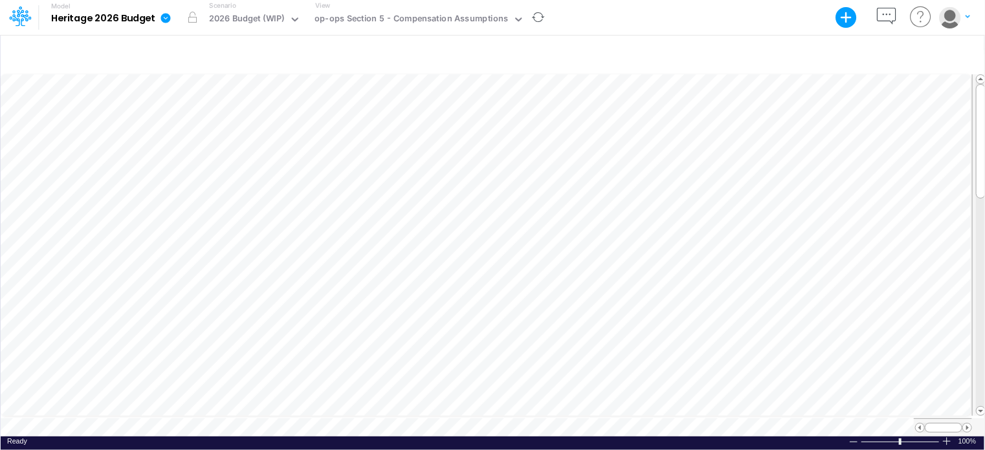
scroll to position [6, 1]
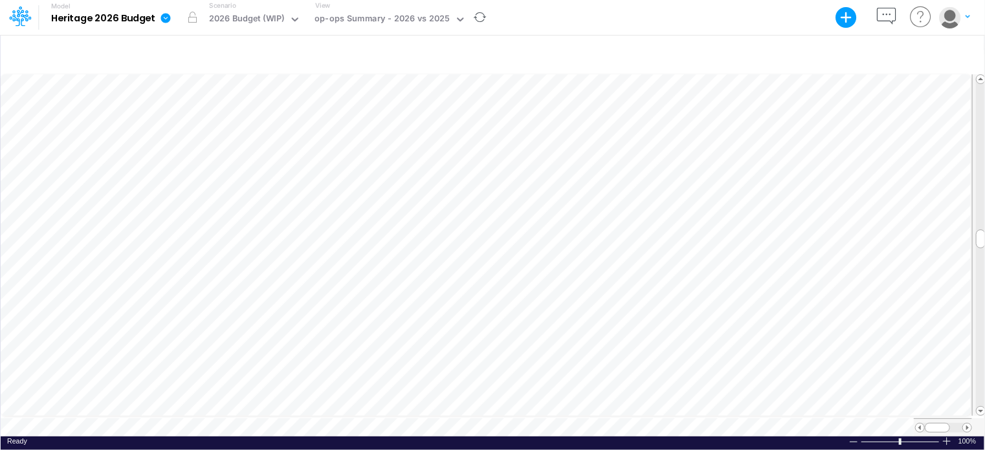
scroll to position [6, 1]
